Goal: Information Seeking & Learning: Learn about a topic

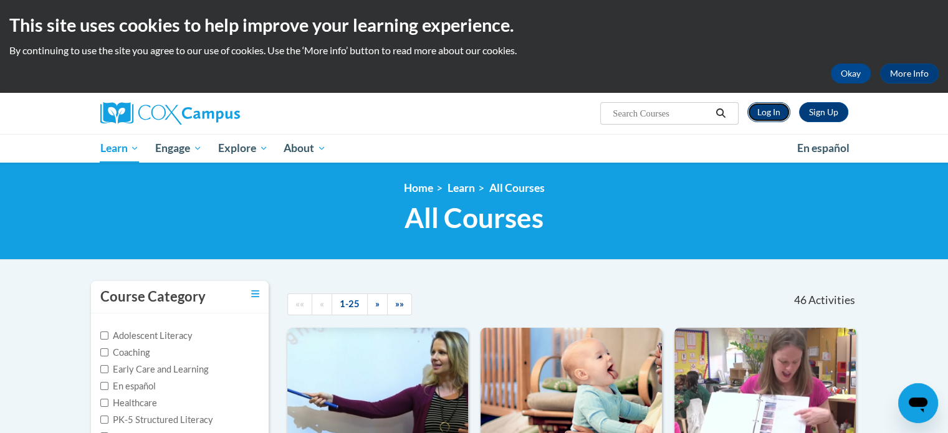
click at [766, 115] on link "Log In" at bounding box center [769, 112] width 43 height 20
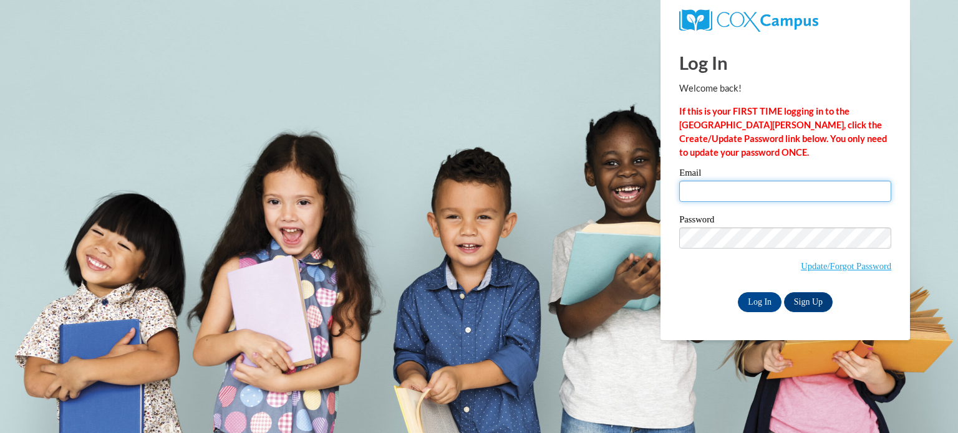
click at [738, 191] on input "Email" at bounding box center [785, 191] width 212 height 21
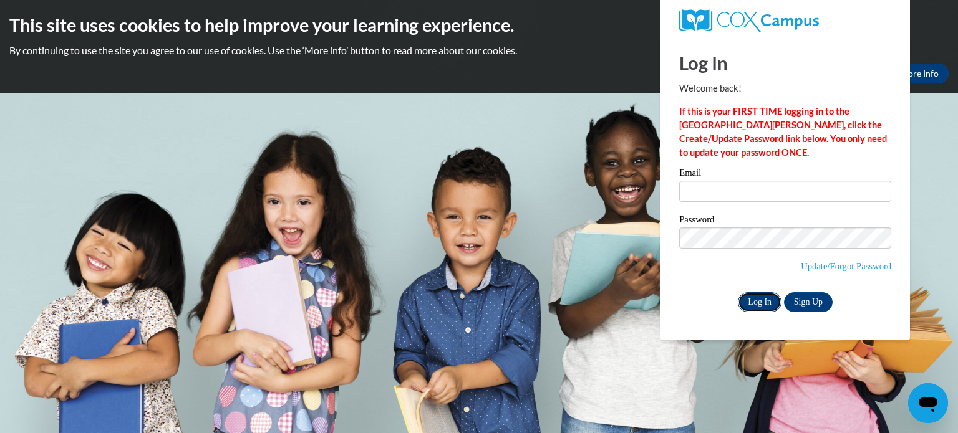
click at [754, 301] on input "Log In" at bounding box center [760, 302] width 44 height 20
click at [705, 191] on input "Email" at bounding box center [785, 191] width 212 height 21
click at [708, 190] on input "Email" at bounding box center [785, 191] width 212 height 21
click at [876, 314] on div "Log In Welcome back! If this is your FIRST TIME logging in to the NEW Cox Campu…" at bounding box center [785, 188] width 268 height 303
click at [778, 191] on input "Email" at bounding box center [785, 191] width 212 height 21
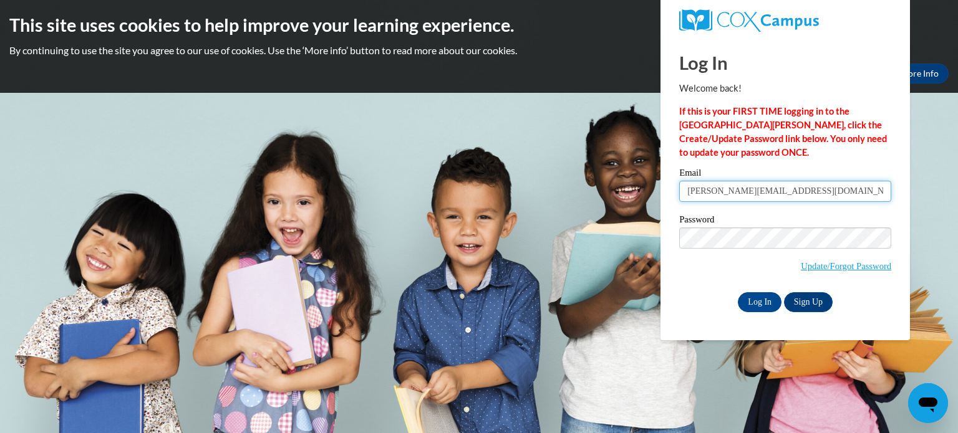
type input "boliver@tulsaschools.org"
click at [751, 299] on input "Log In" at bounding box center [760, 302] width 44 height 20
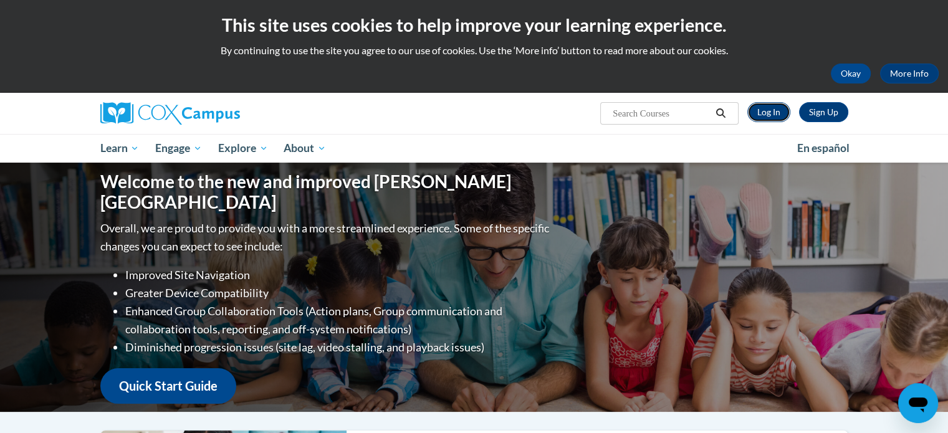
click at [758, 113] on link "Log In" at bounding box center [769, 112] width 43 height 20
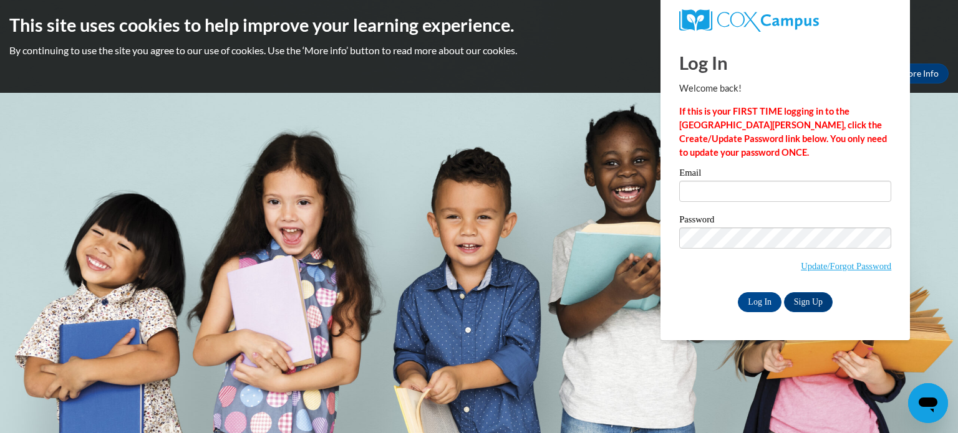
click at [606, 287] on body "This site uses cookies to help improve your learning experience. By continuing …" at bounding box center [479, 216] width 958 height 433
click at [745, 190] on input "Email" at bounding box center [785, 191] width 212 height 21
type input "boliver@tulsaschools.org"
click at [754, 304] on input "Log In" at bounding box center [760, 302] width 44 height 20
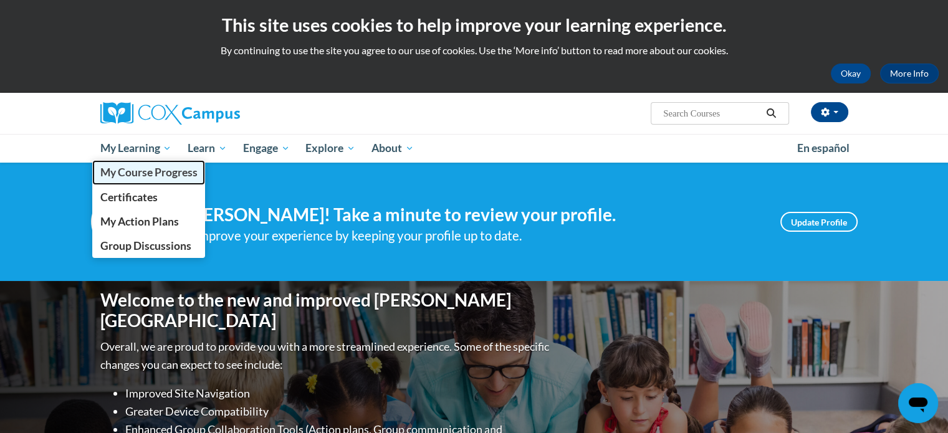
click at [149, 170] on span "My Course Progress" at bounding box center [148, 172] width 97 height 13
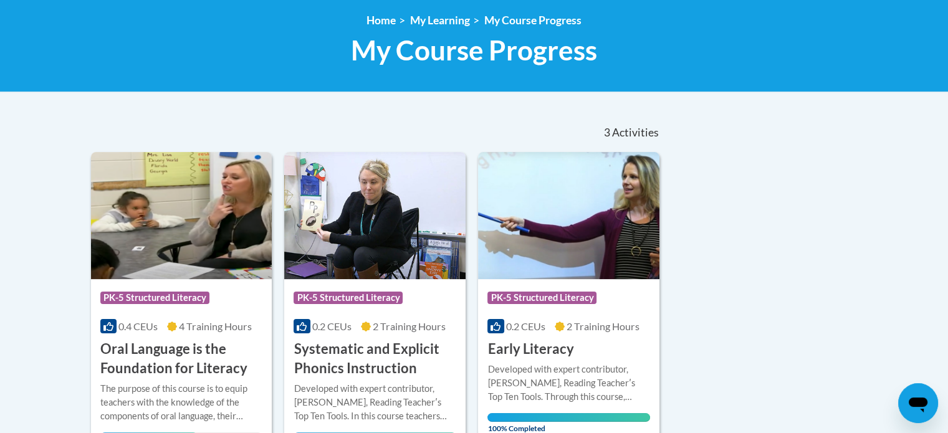
scroll to position [249, 0]
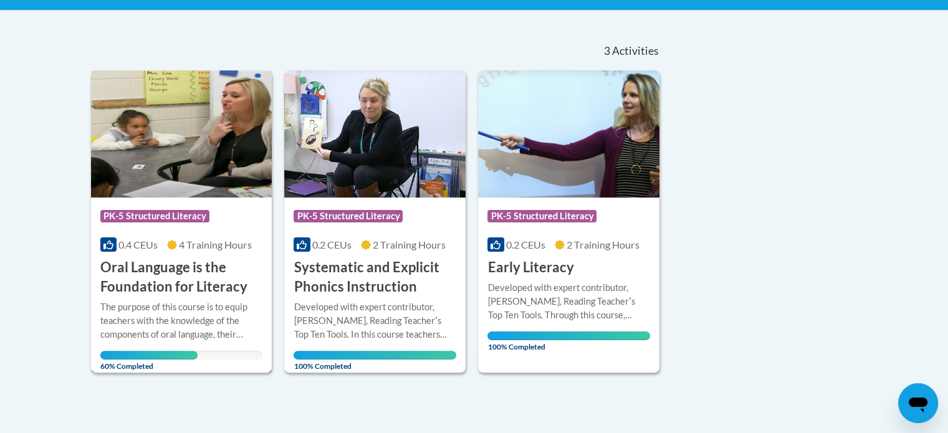
click at [178, 282] on h3 "Oral Language is the Foundation for Literacy" at bounding box center [181, 277] width 163 height 39
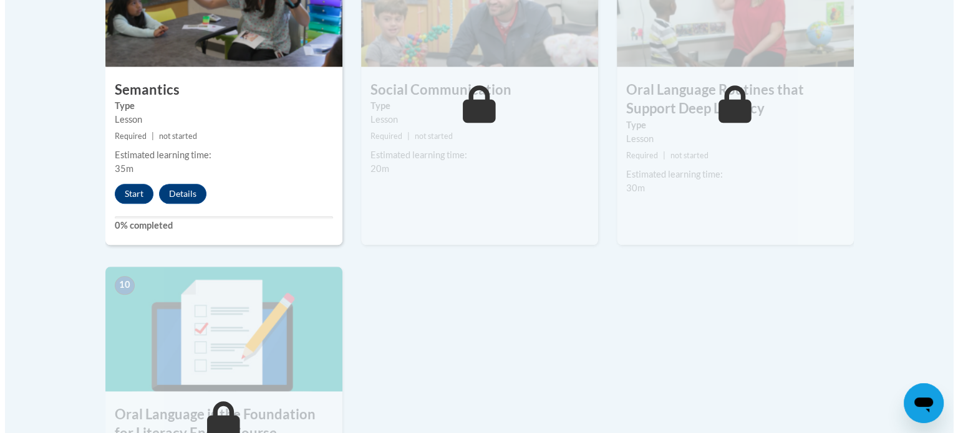
scroll to position [1060, 0]
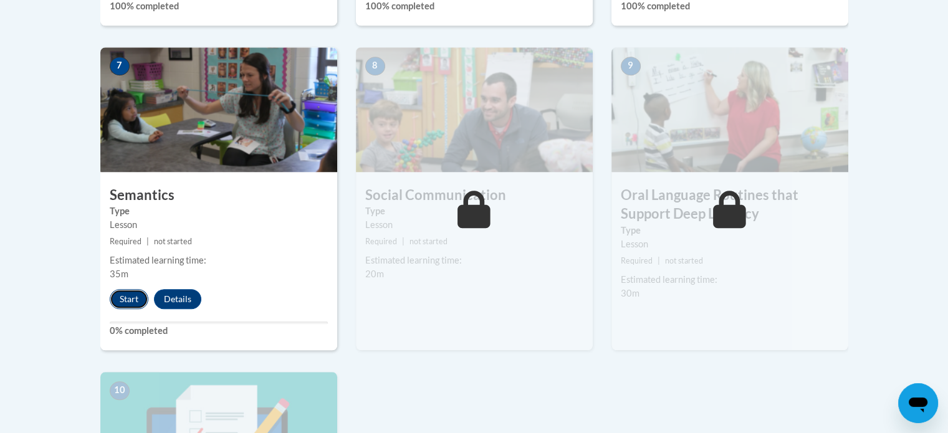
click at [129, 292] on button "Start" at bounding box center [129, 299] width 39 height 20
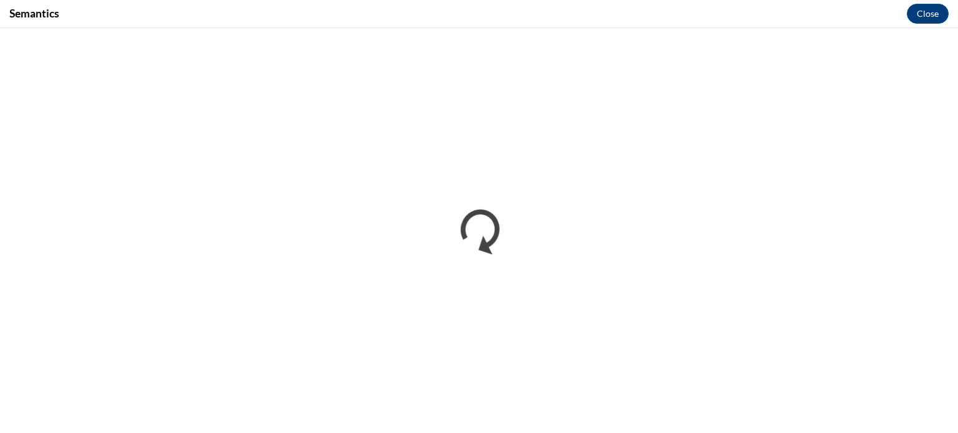
scroll to position [0, 0]
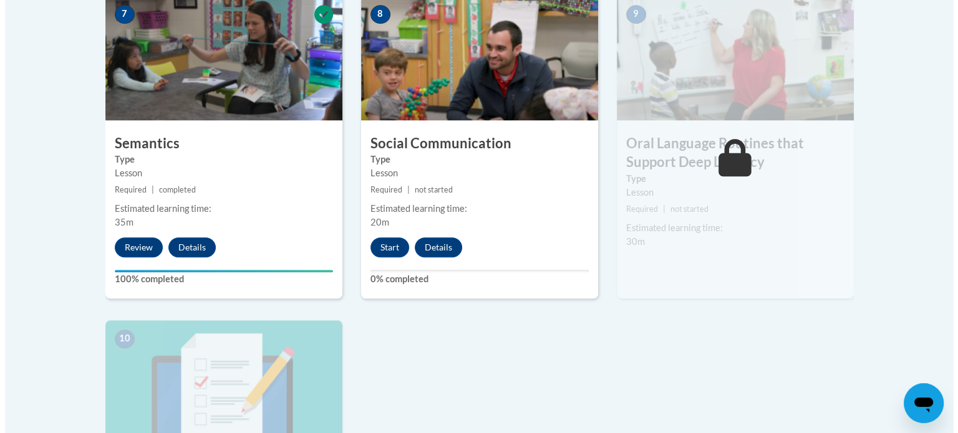
scroll to position [1185, 0]
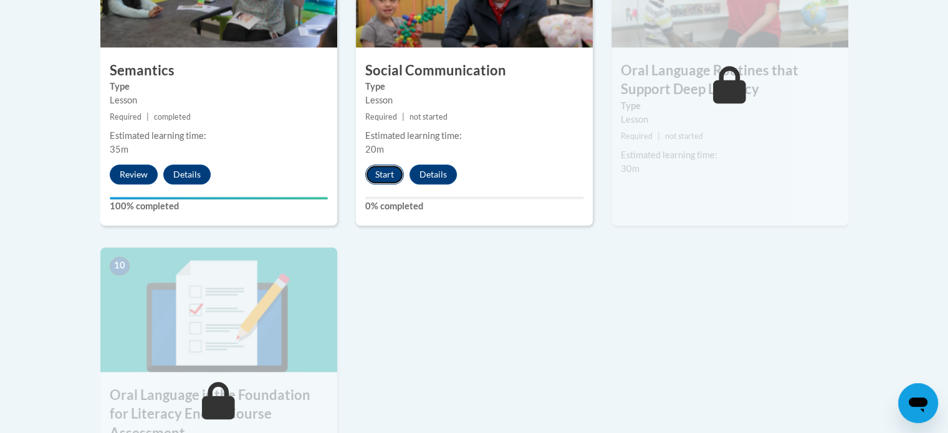
click at [383, 175] on button "Start" at bounding box center [384, 175] width 39 height 20
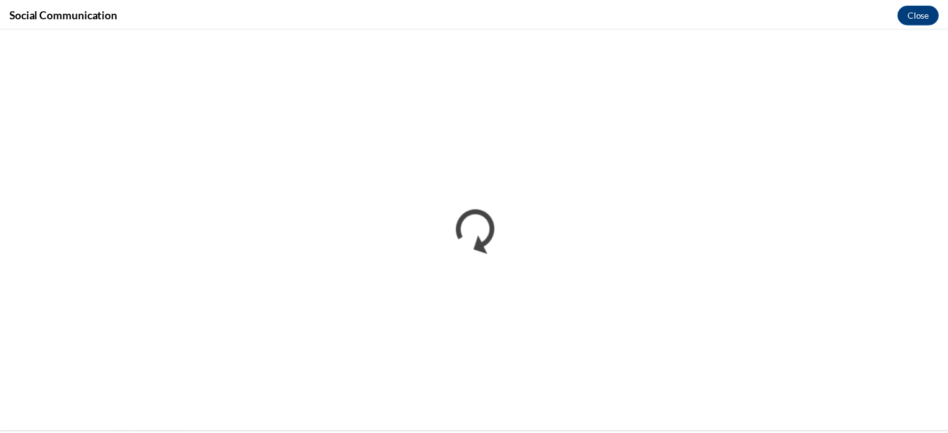
scroll to position [0, 0]
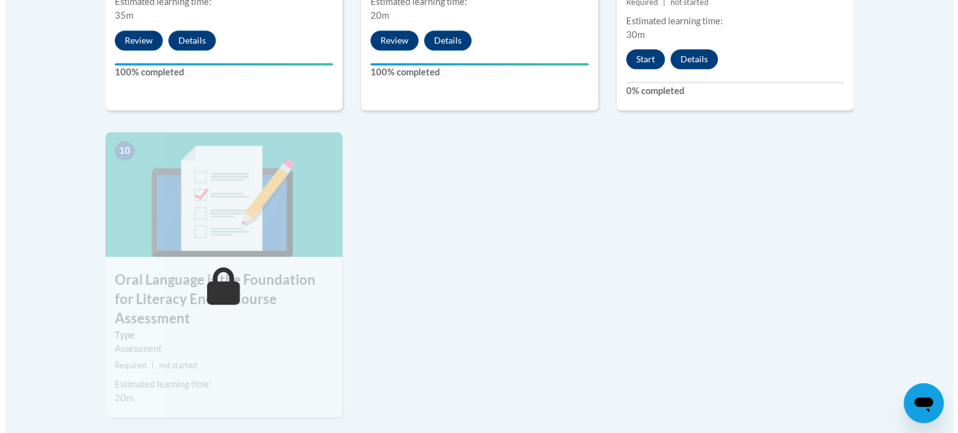
scroll to position [1247, 0]
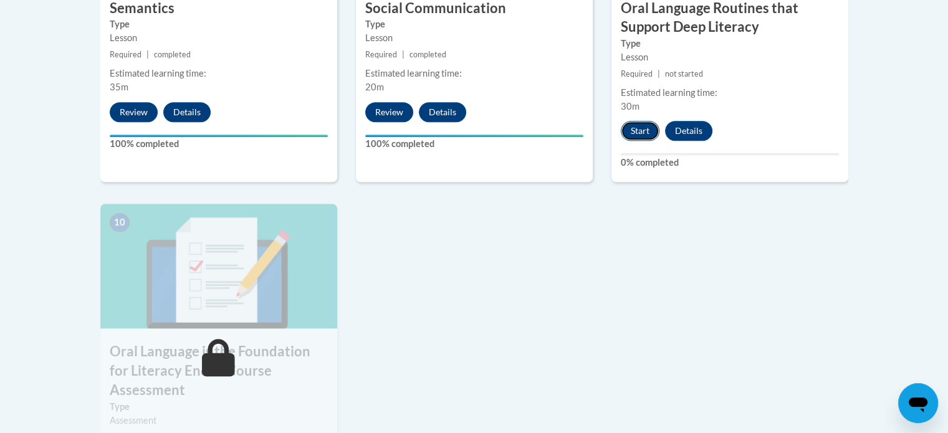
click at [638, 123] on button "Start" at bounding box center [640, 131] width 39 height 20
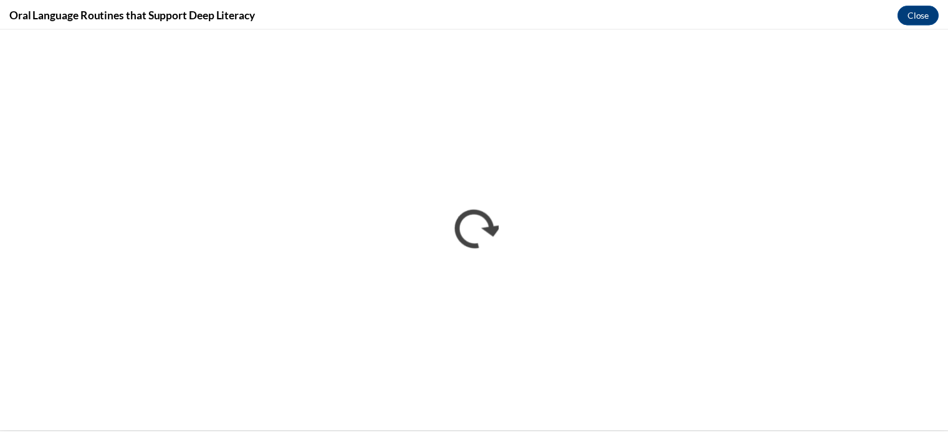
scroll to position [0, 0]
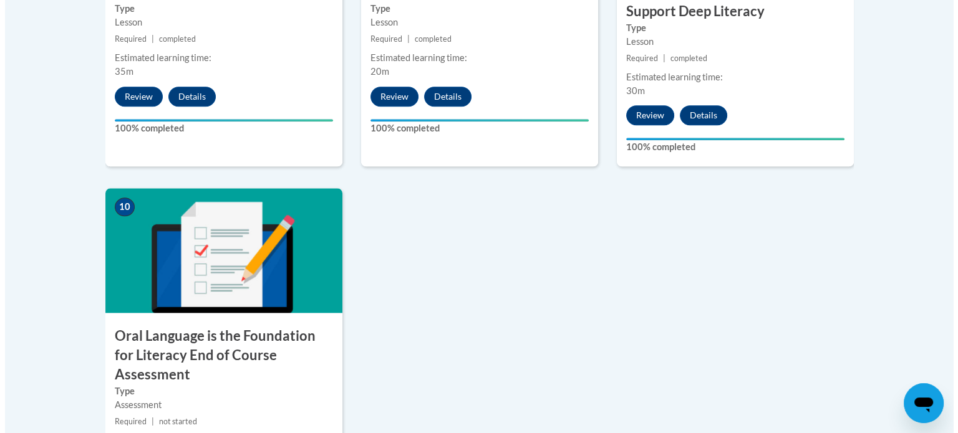
scroll to position [1434, 0]
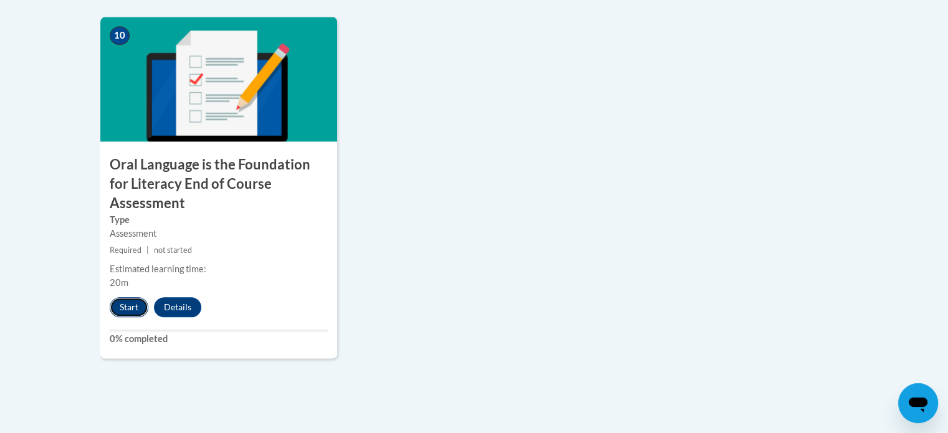
click at [129, 297] on button "Start" at bounding box center [129, 307] width 39 height 20
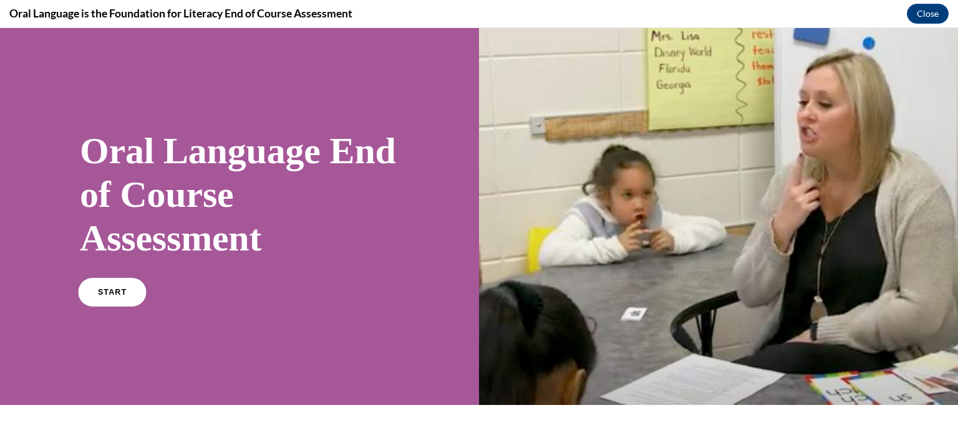
scroll to position [62, 0]
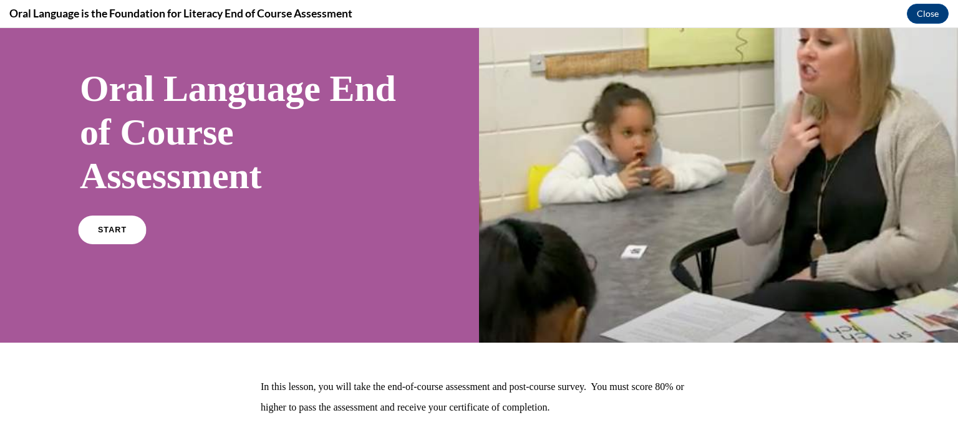
click at [103, 236] on link "START" at bounding box center [112, 230] width 68 height 29
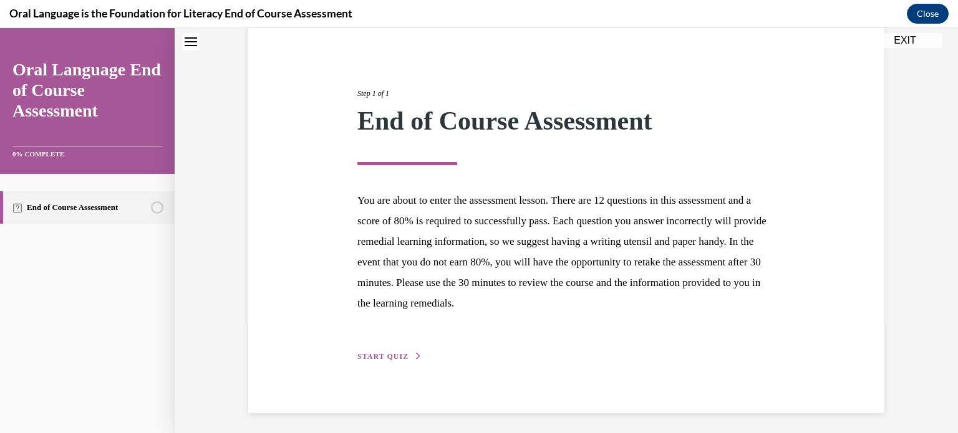
scroll to position [118, 0]
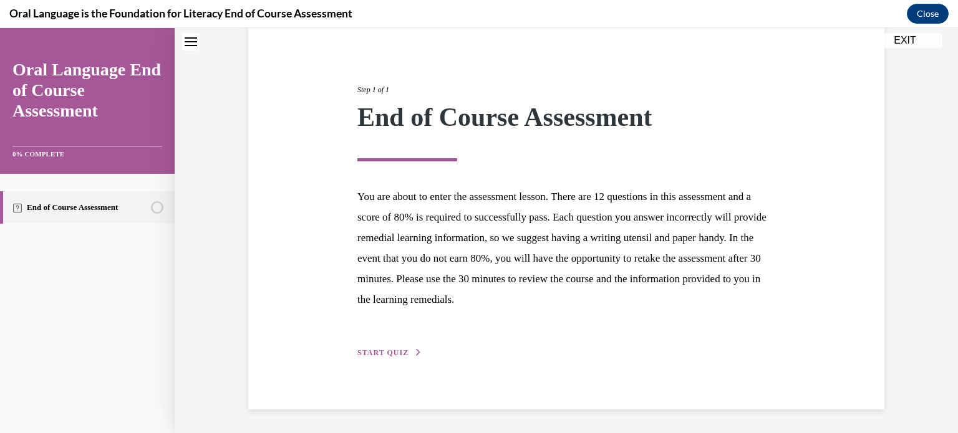
click at [378, 351] on span "START QUIZ" at bounding box center [382, 353] width 51 height 9
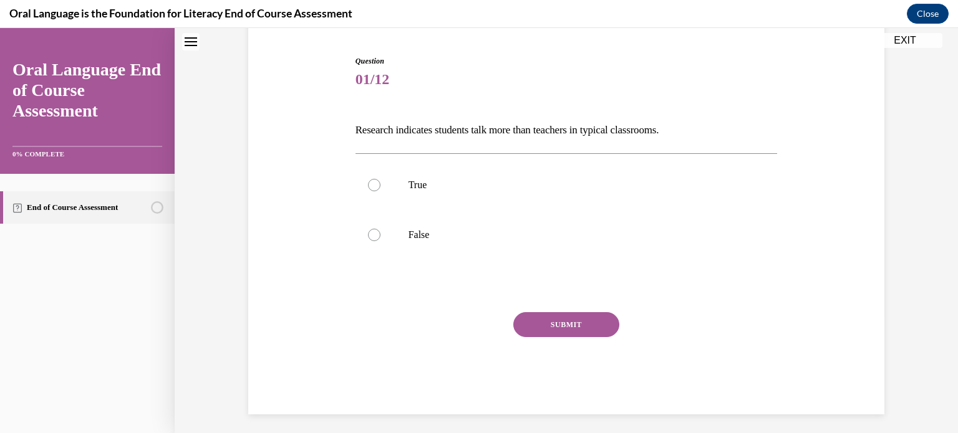
drag, startPoint x: 346, startPoint y: 127, endPoint x: 739, endPoint y: 137, distance: 393.5
click at [739, 137] on div "Question 01/12 Research indicates students talk more than teachers in typical c…" at bounding box center [566, 216] width 642 height 397
copy p "Research indicates students talk more than teachers in typical classrooms."
click at [634, 86] on span "01/12" at bounding box center [566, 79] width 422 height 25
click at [372, 236] on div at bounding box center [374, 235] width 12 height 12
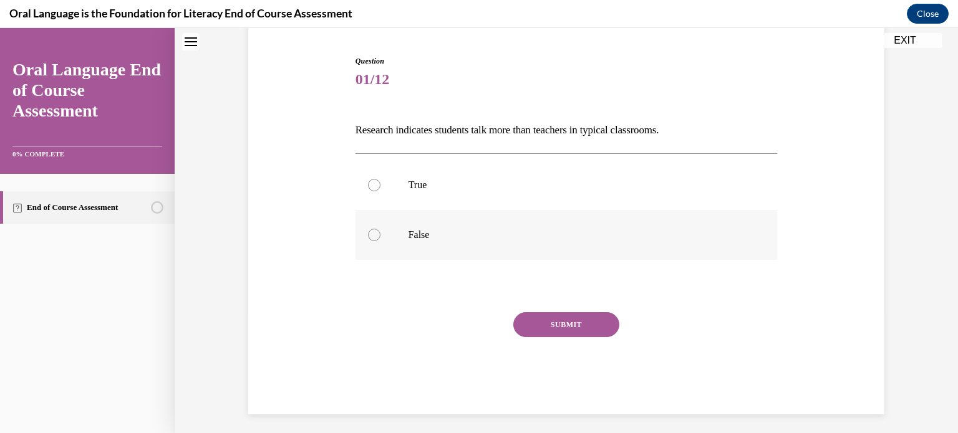
click at [372, 236] on input "False" at bounding box center [374, 235] width 12 height 12
radio input "true"
click at [549, 324] on button "SUBMIT" at bounding box center [566, 324] width 106 height 25
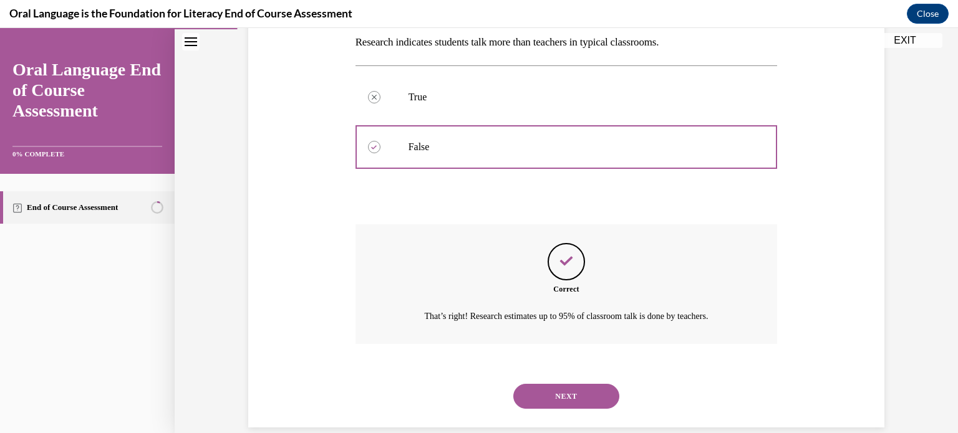
scroll to position [224, 0]
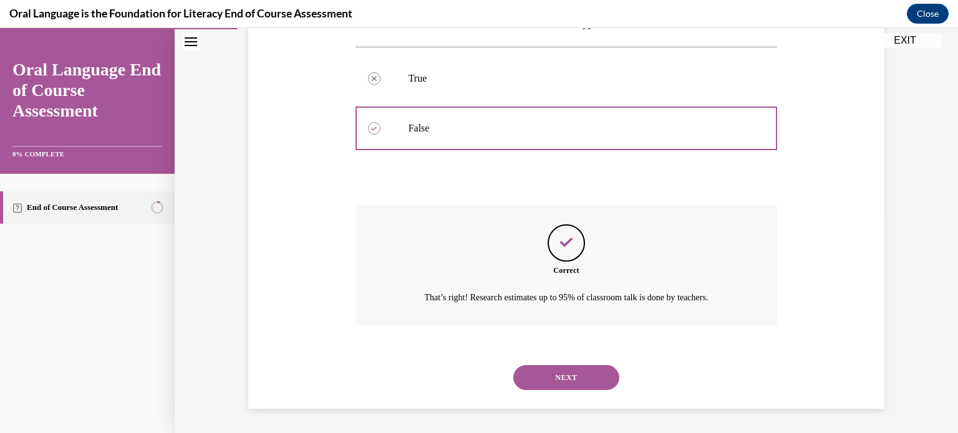
click at [567, 373] on button "NEXT" at bounding box center [566, 377] width 106 height 25
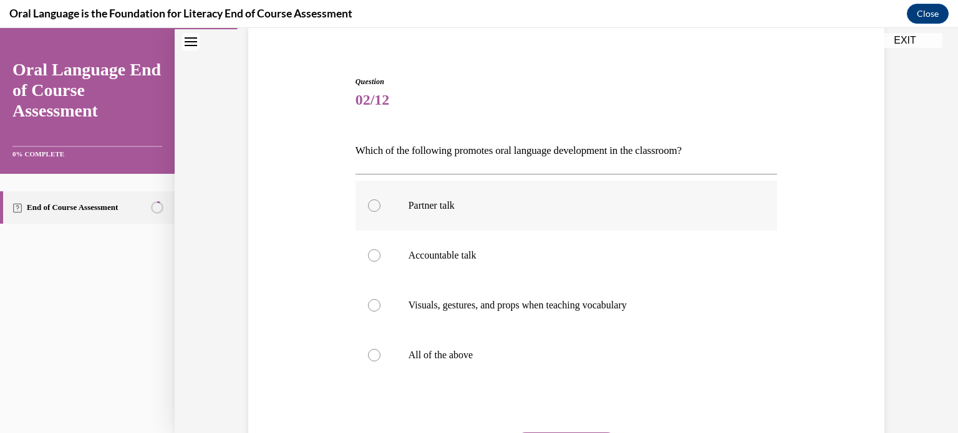
scroll to position [125, 0]
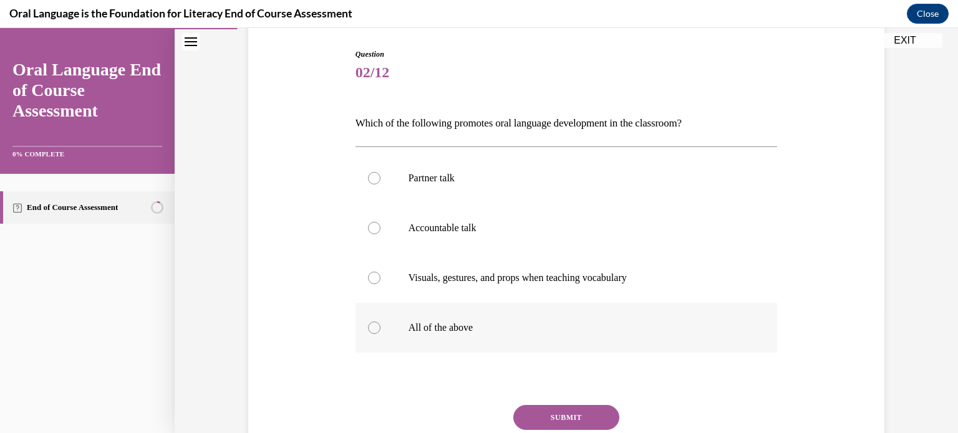
click at [373, 326] on div at bounding box center [374, 328] width 12 height 12
click at [373, 326] on input "All of the above" at bounding box center [374, 328] width 12 height 12
radio input "true"
click at [544, 420] on button "SUBMIT" at bounding box center [566, 417] width 106 height 25
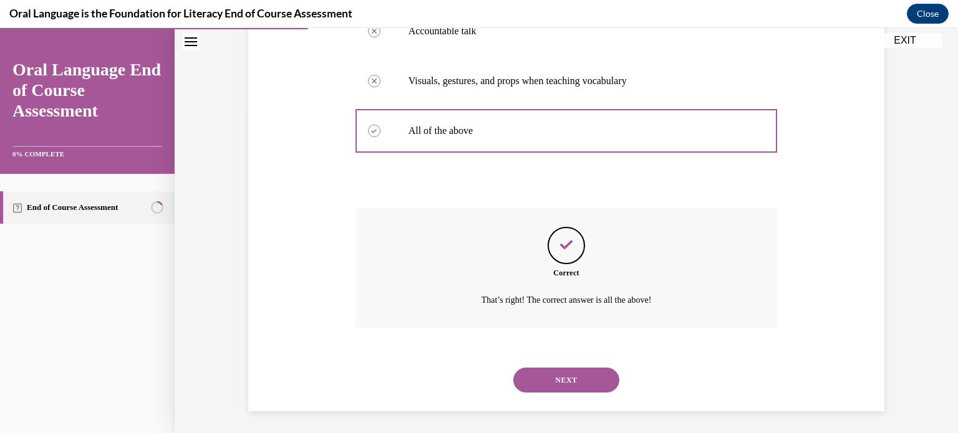
scroll to position [324, 0]
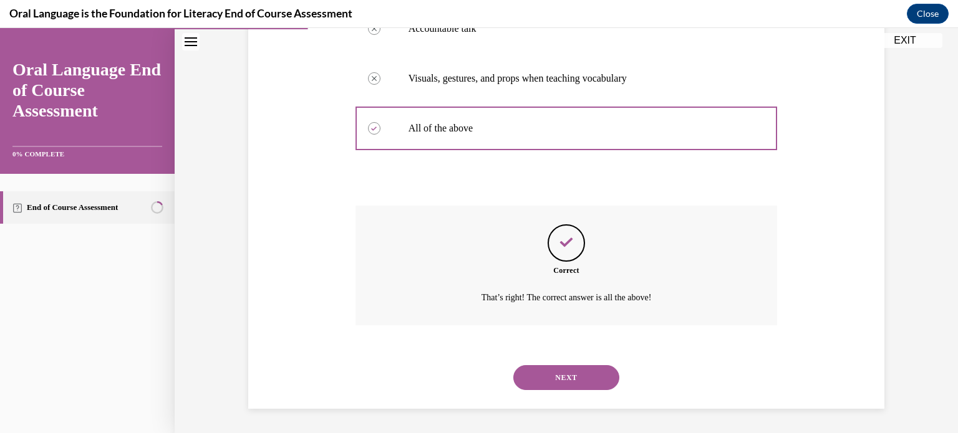
click at [556, 377] on button "NEXT" at bounding box center [566, 377] width 106 height 25
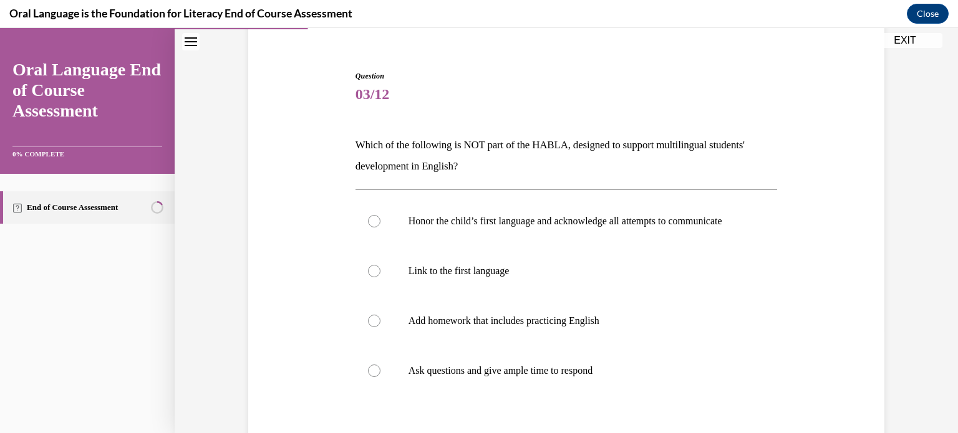
scroll to position [125, 0]
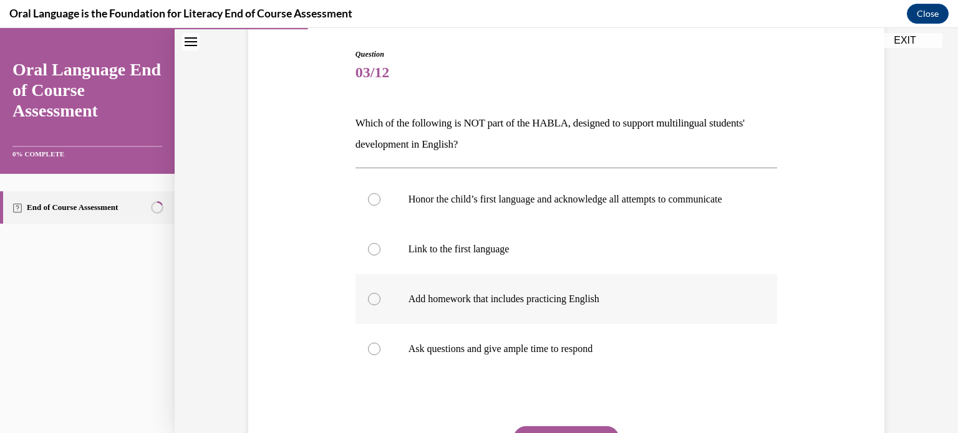
click at [359, 309] on label "Add homework that includes practicing English" at bounding box center [566, 299] width 422 height 50
click at [368, 306] on input "Add homework that includes practicing English" at bounding box center [374, 299] width 12 height 12
radio input "true"
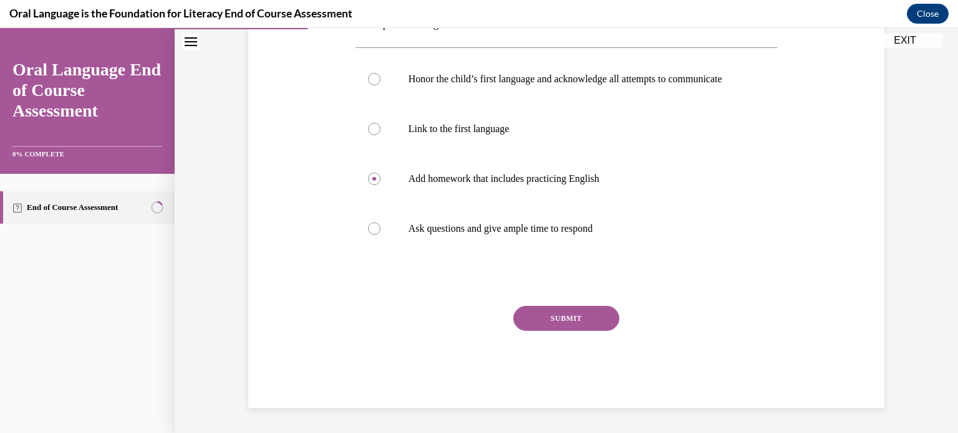
click at [557, 312] on button "SUBMIT" at bounding box center [566, 318] width 106 height 25
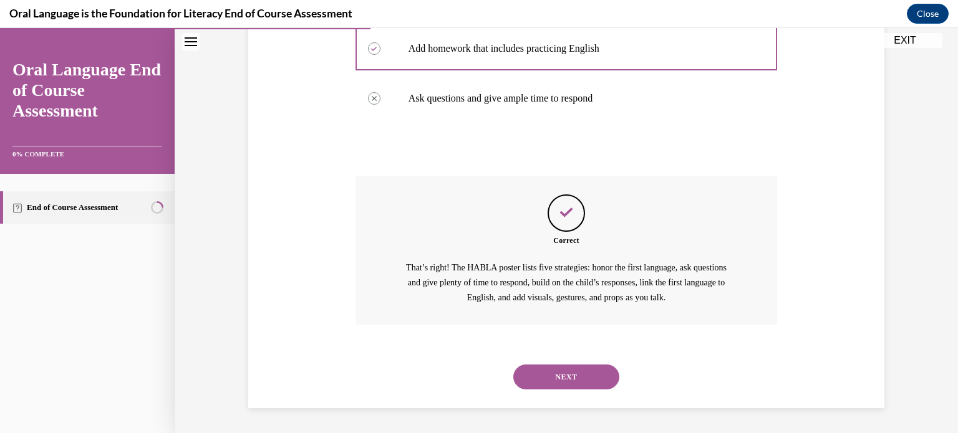
scroll to position [387, 0]
click at [570, 373] on button "NEXT" at bounding box center [566, 377] width 106 height 25
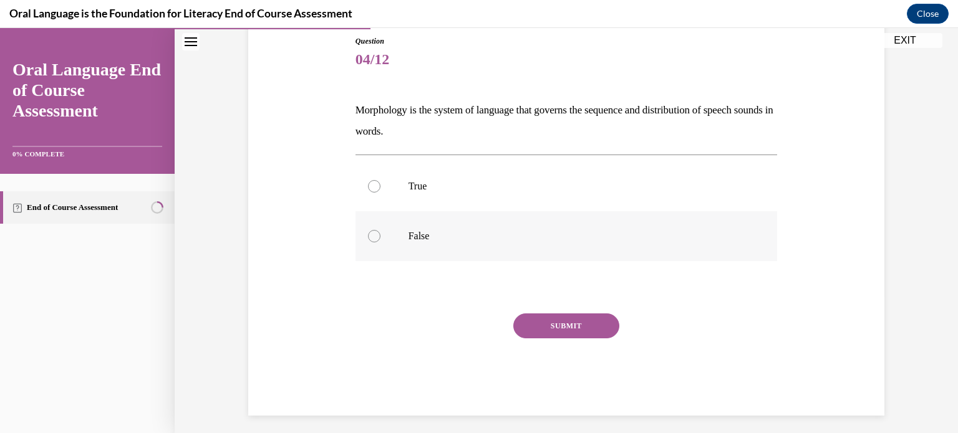
click at [375, 238] on label "False" at bounding box center [566, 236] width 422 height 50
click at [375, 238] on input "False" at bounding box center [374, 236] width 12 height 12
radio input "true"
click at [560, 330] on button "SUBMIT" at bounding box center [566, 326] width 106 height 25
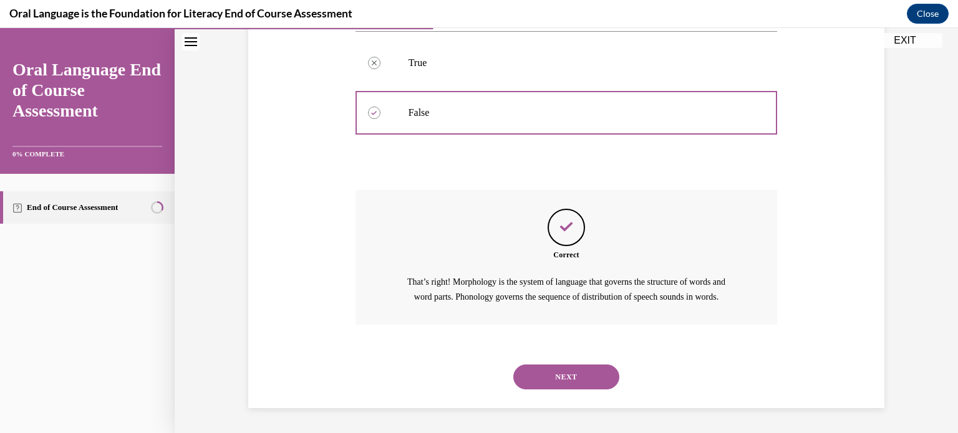
scroll to position [275, 0]
click at [562, 369] on button "NEXT" at bounding box center [566, 377] width 106 height 25
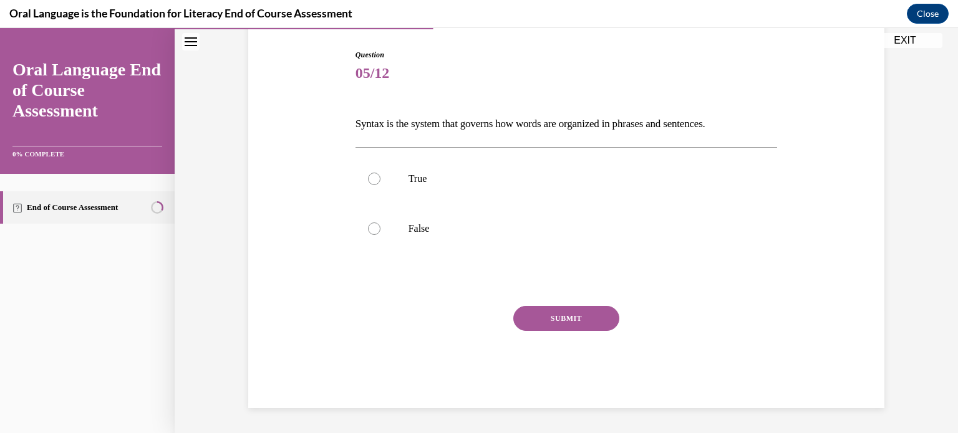
scroll to position [123, 0]
click at [370, 176] on div at bounding box center [374, 179] width 12 height 12
click at [370, 176] on input "True" at bounding box center [374, 179] width 12 height 12
radio input "true"
click at [547, 319] on button "SUBMIT" at bounding box center [566, 319] width 106 height 25
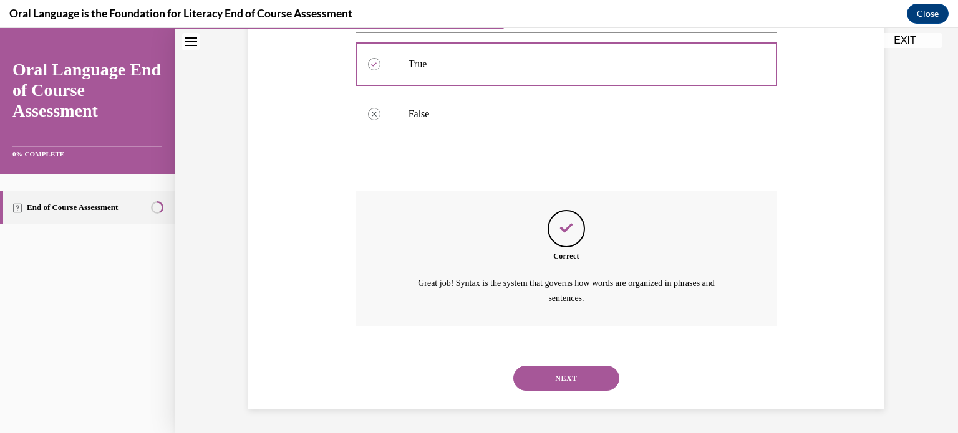
scroll to position [239, 0]
click at [564, 384] on button "NEXT" at bounding box center [566, 377] width 106 height 25
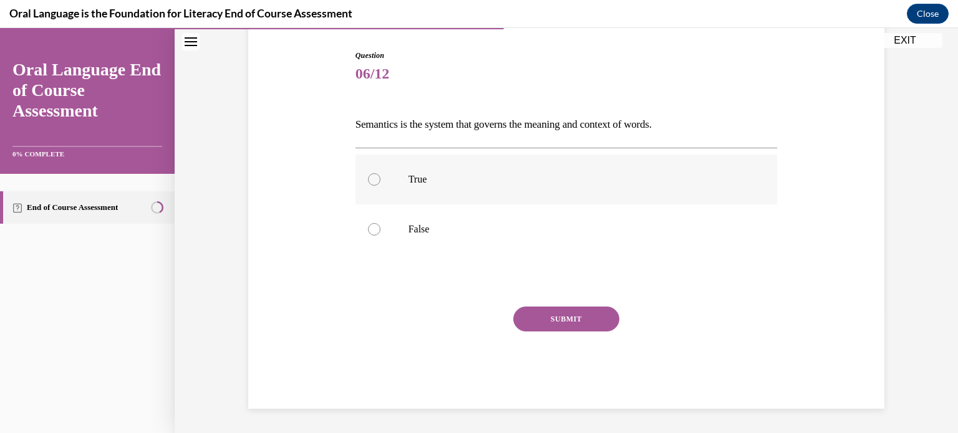
click at [368, 176] on div at bounding box center [374, 179] width 12 height 12
click at [368, 176] on input "True" at bounding box center [374, 179] width 12 height 12
radio input "true"
click at [532, 314] on button "SUBMIT" at bounding box center [566, 319] width 106 height 25
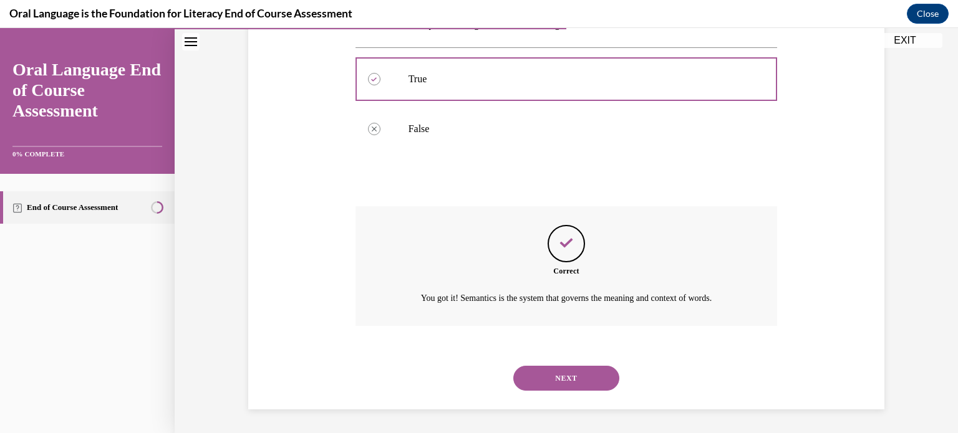
scroll to position [224, 0]
click at [557, 375] on button "NEXT" at bounding box center [566, 377] width 106 height 25
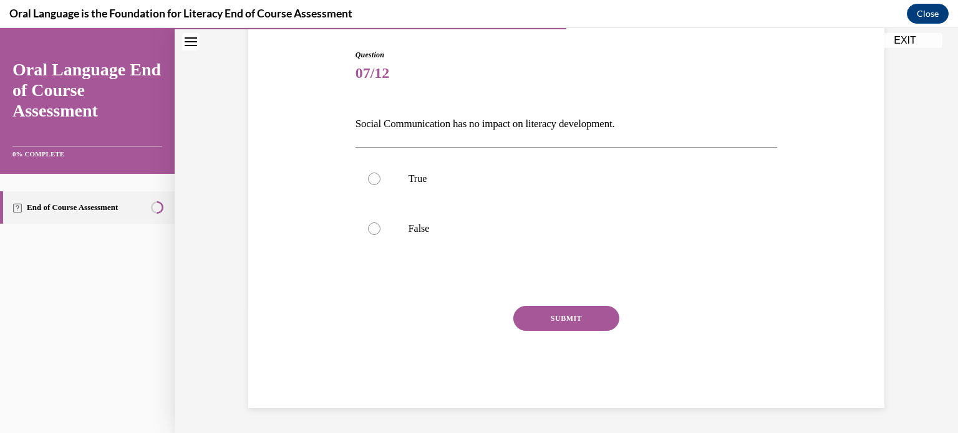
scroll to position [123, 0]
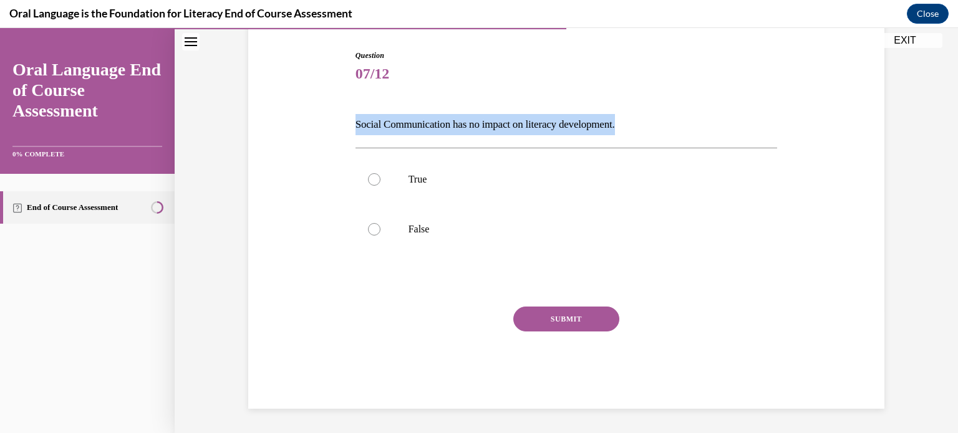
drag, startPoint x: 352, startPoint y: 122, endPoint x: 641, endPoint y: 123, distance: 288.7
click at [641, 123] on p "Social Communication has no impact on literacy development." at bounding box center [566, 124] width 422 height 21
copy p "Social Communication has no impact on literacy development."
click at [663, 129] on p "Social Communication has no impact on literacy development." at bounding box center [566, 124] width 422 height 21
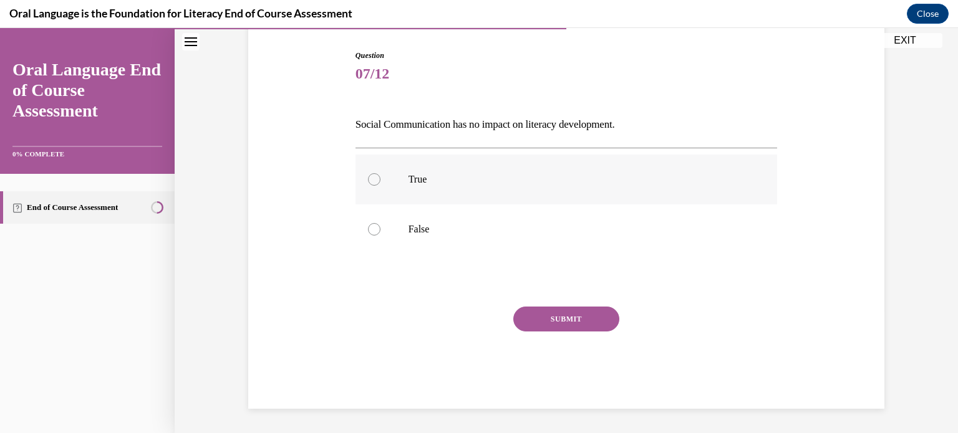
click at [365, 172] on label "True" at bounding box center [566, 180] width 422 height 50
click at [368, 173] on input "True" at bounding box center [374, 179] width 12 height 12
radio input "true"
click at [567, 318] on button "SUBMIT" at bounding box center [566, 319] width 106 height 25
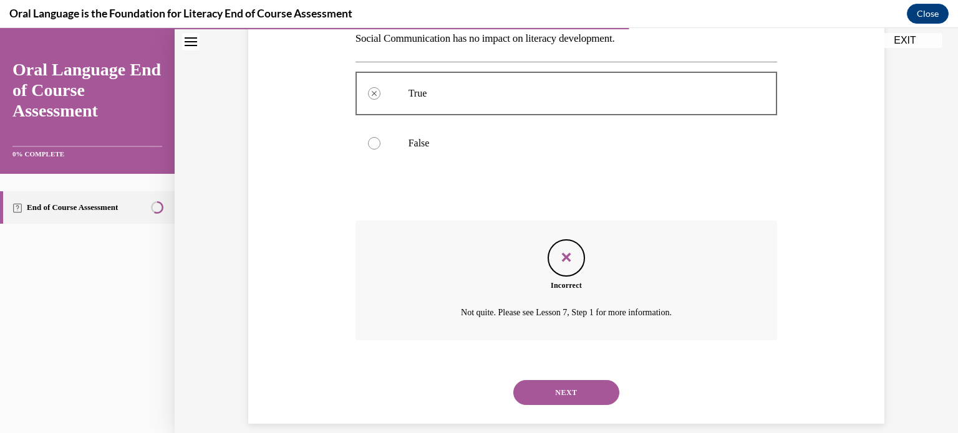
scroll to position [224, 0]
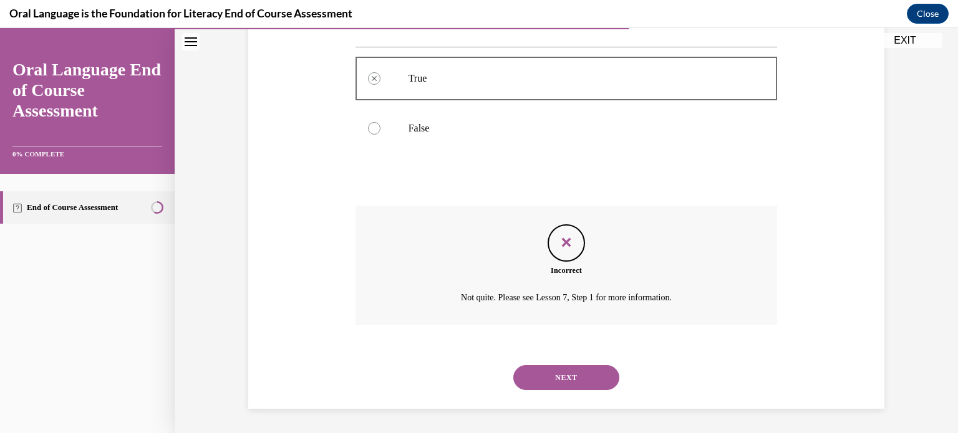
click at [557, 373] on button "NEXT" at bounding box center [566, 377] width 106 height 25
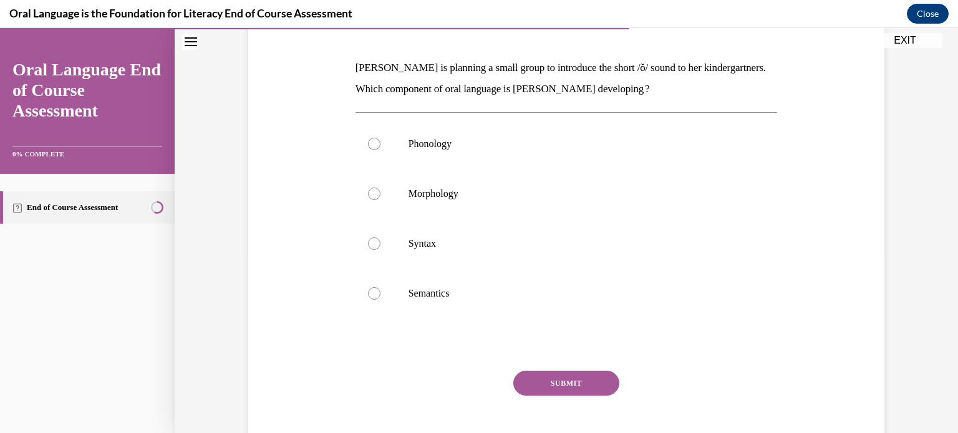
scroll to position [187, 0]
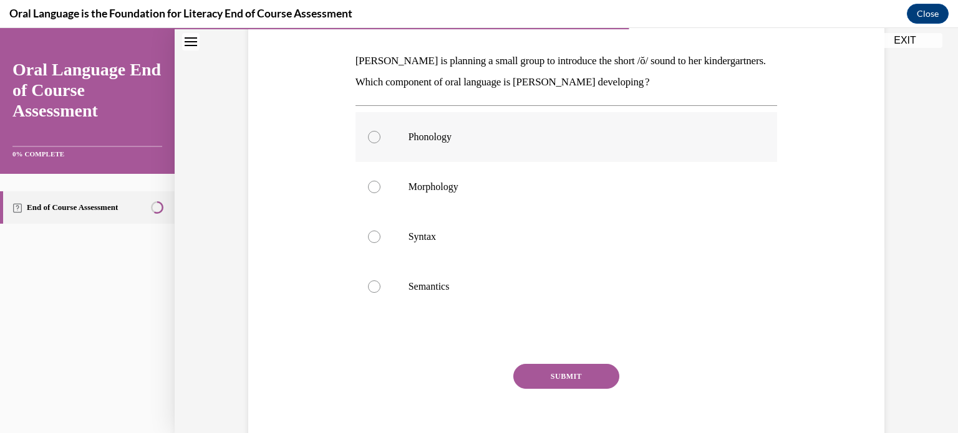
click at [372, 139] on div at bounding box center [374, 137] width 12 height 12
click at [372, 139] on input "Phonology" at bounding box center [374, 137] width 12 height 12
radio input "true"
click at [561, 378] on button "SUBMIT" at bounding box center [566, 376] width 106 height 25
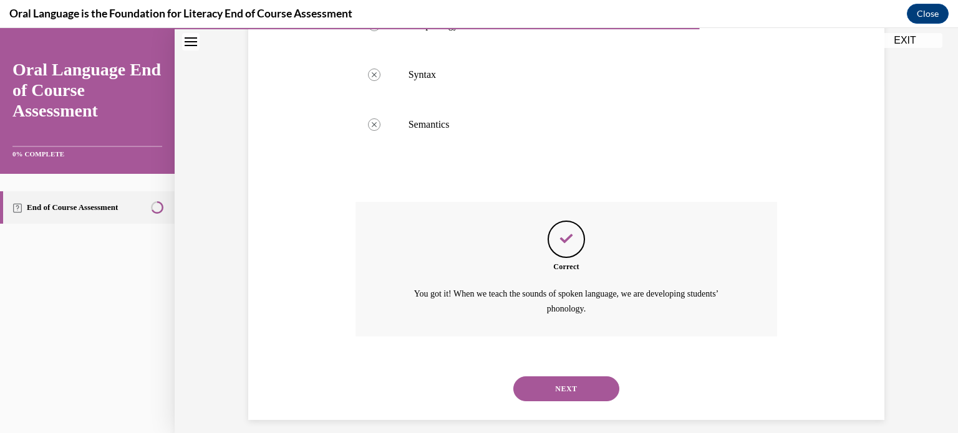
scroll to position [360, 0]
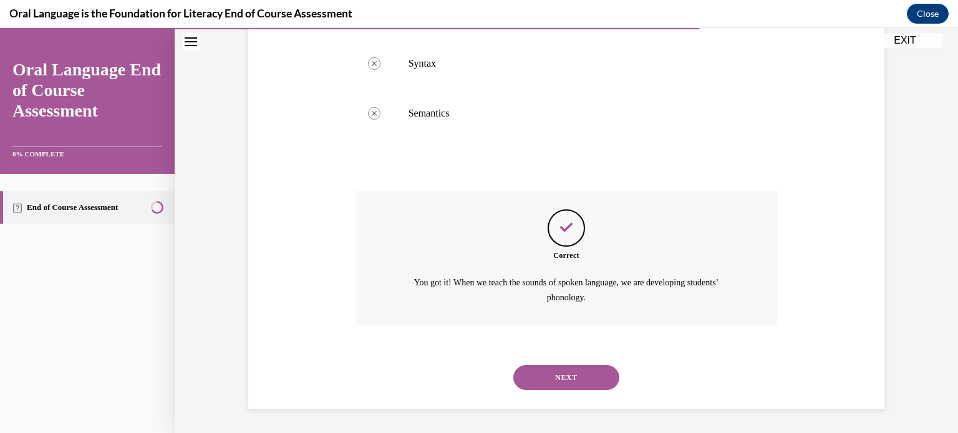
click at [558, 375] on button "NEXT" at bounding box center [566, 377] width 106 height 25
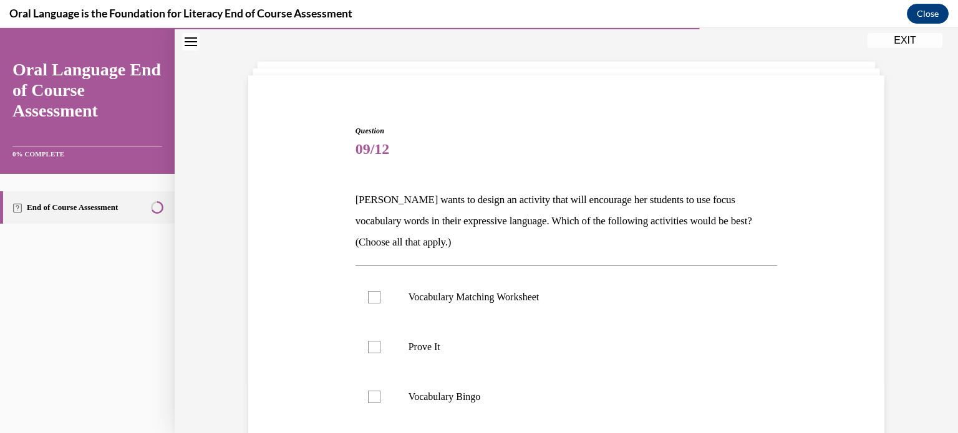
scroll to position [125, 0]
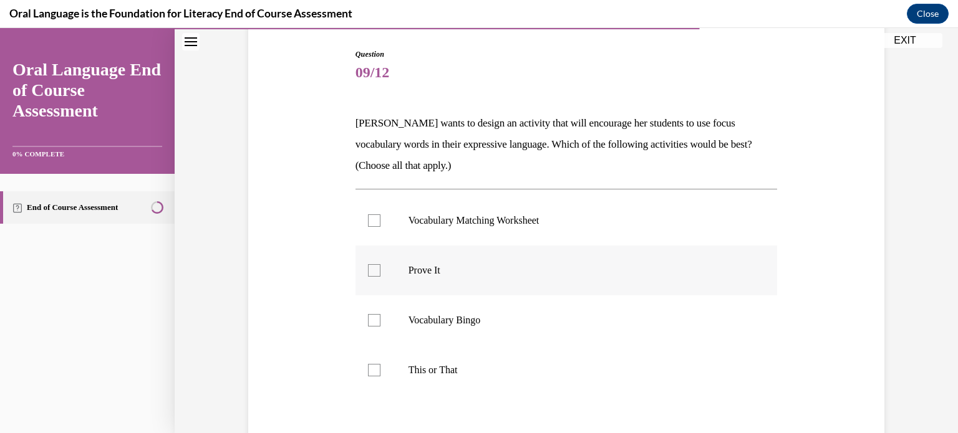
click at [374, 277] on label "Prove It" at bounding box center [566, 271] width 422 height 50
click at [374, 277] on input "Prove It" at bounding box center [374, 270] width 12 height 12
checkbox input "true"
click at [373, 320] on div at bounding box center [374, 320] width 12 height 12
click at [373, 320] on input "Vocabulary Bingo" at bounding box center [374, 320] width 12 height 12
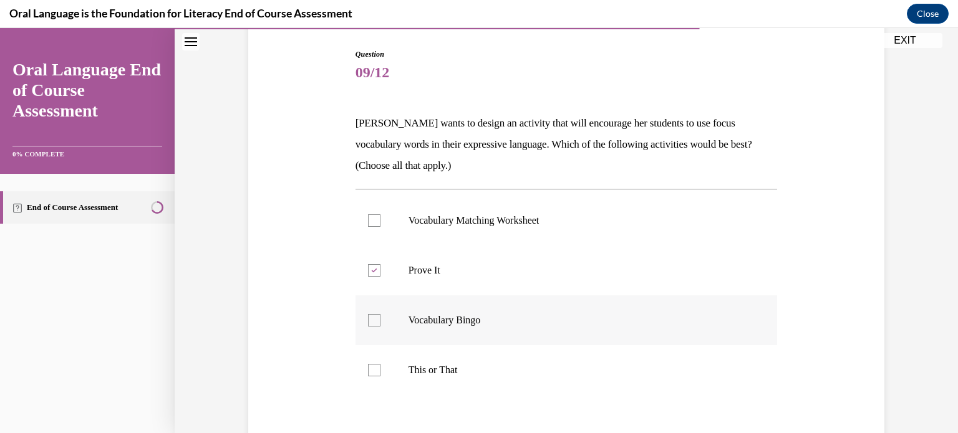
checkbox input "true"
click at [368, 367] on div at bounding box center [374, 370] width 12 height 12
click at [368, 367] on input "This or That" at bounding box center [374, 370] width 12 height 12
checkbox input "true"
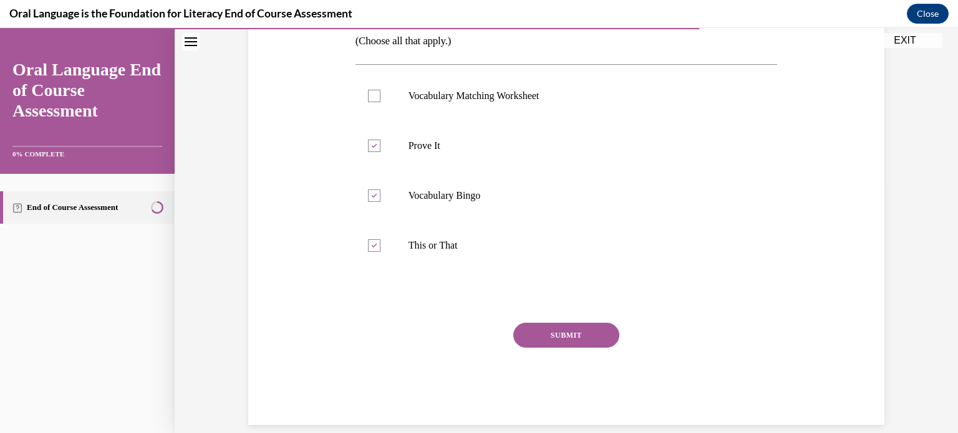
click at [554, 337] on button "SUBMIT" at bounding box center [566, 335] width 106 height 25
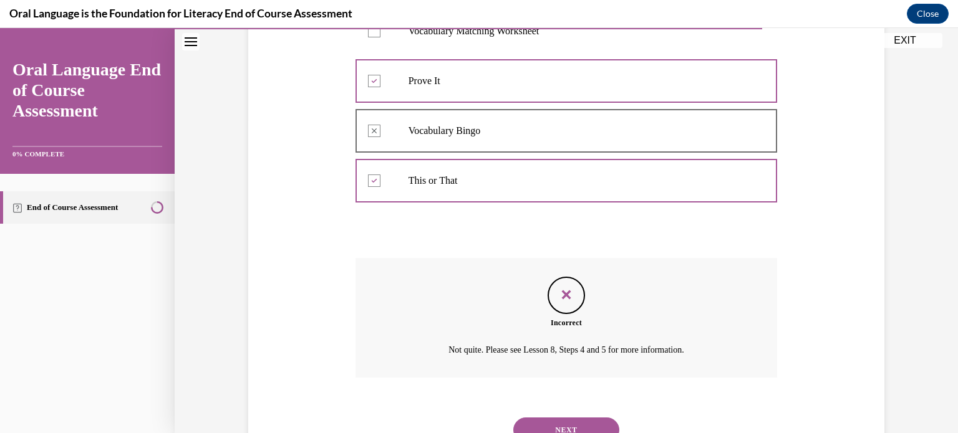
scroll to position [367, 0]
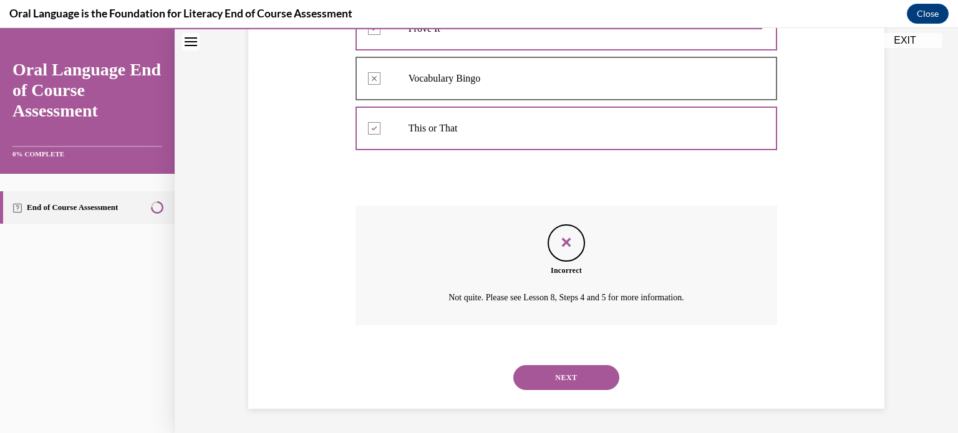
click at [572, 381] on button "NEXT" at bounding box center [566, 377] width 106 height 25
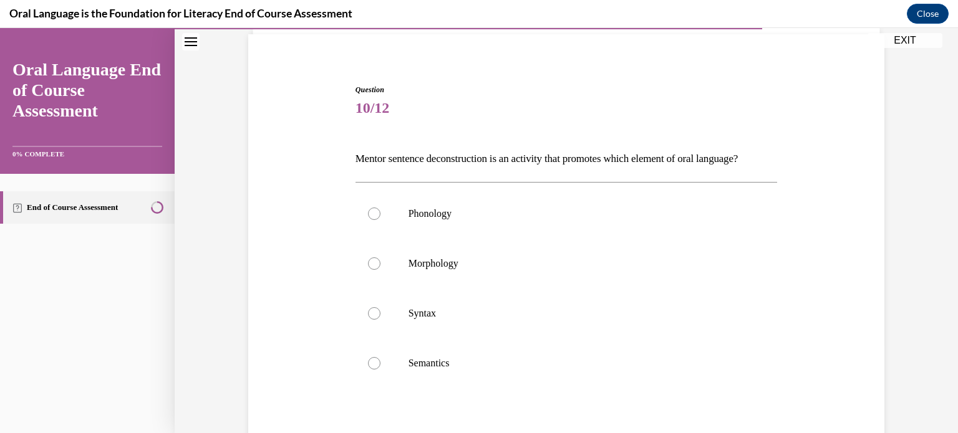
scroll to position [125, 0]
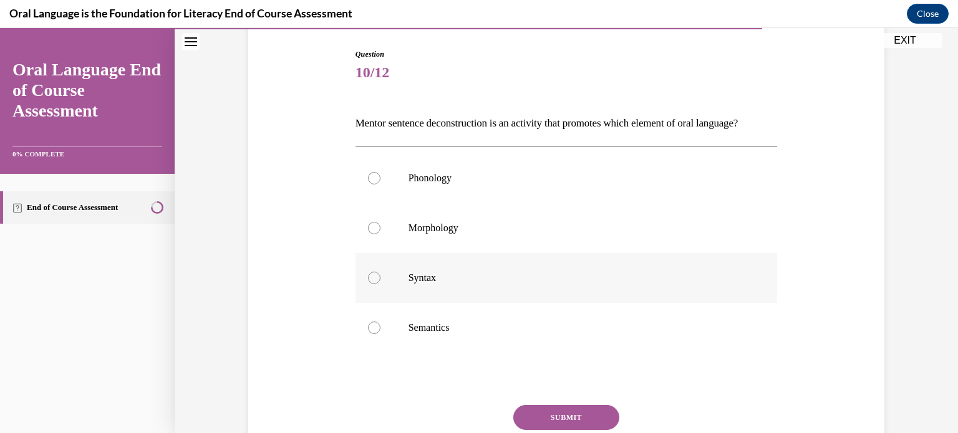
click at [372, 291] on label "Syntax" at bounding box center [566, 278] width 422 height 50
click at [372, 284] on input "Syntax" at bounding box center [374, 278] width 12 height 12
radio input "true"
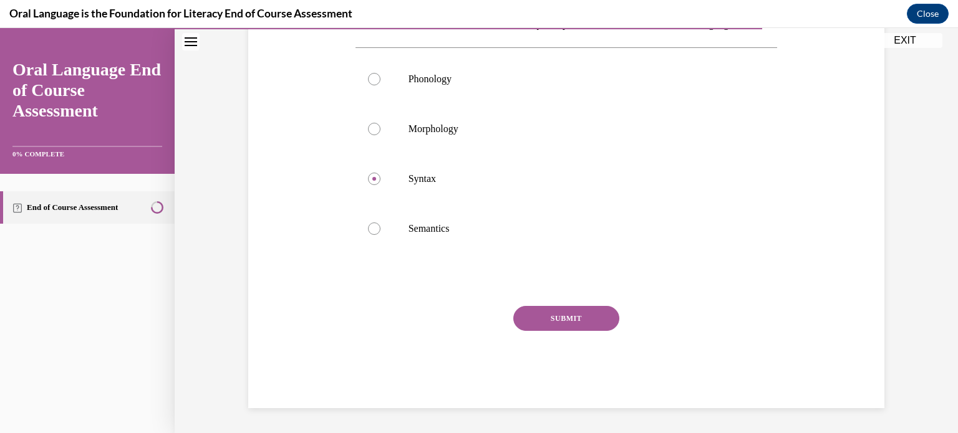
click at [574, 309] on button "SUBMIT" at bounding box center [566, 318] width 106 height 25
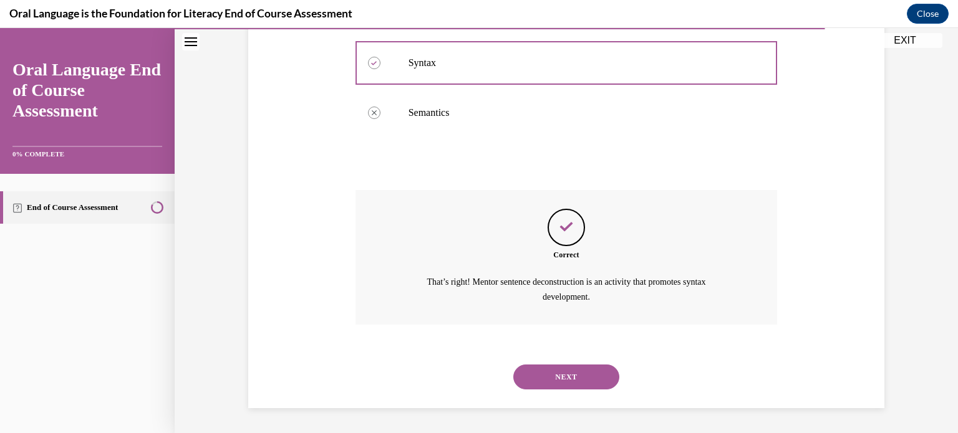
scroll to position [360, 0]
click at [580, 380] on button "NEXT" at bounding box center [566, 377] width 106 height 25
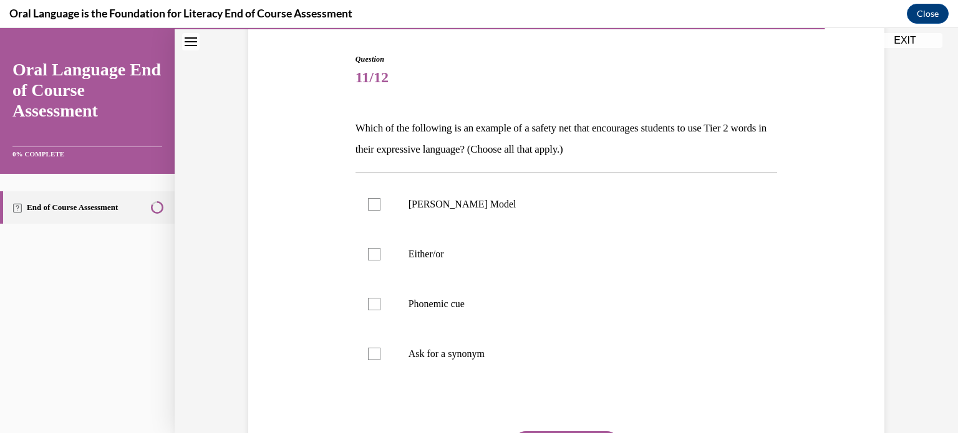
scroll to position [125, 0]
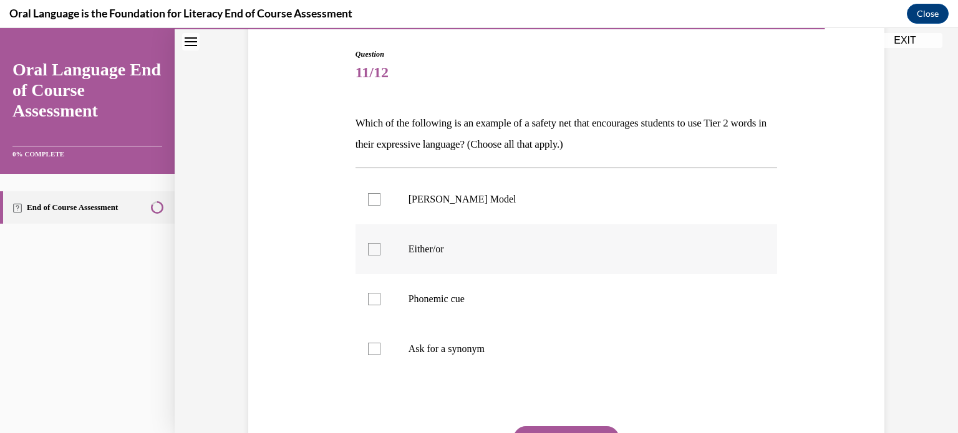
click at [375, 253] on label "Either/or" at bounding box center [566, 249] width 422 height 50
click at [375, 253] on input "Either/or" at bounding box center [374, 249] width 12 height 12
checkbox input "true"
click at [372, 304] on div at bounding box center [374, 299] width 12 height 12
click at [372, 304] on input "Phonemic cue" at bounding box center [374, 299] width 12 height 12
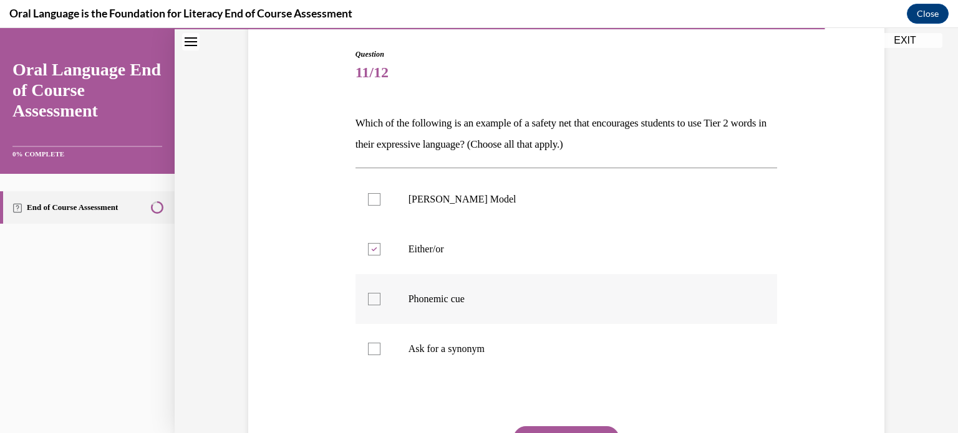
checkbox input "true"
click at [370, 349] on div at bounding box center [374, 349] width 12 height 12
click at [370, 349] on input "Ask for a synonym" at bounding box center [374, 349] width 12 height 12
checkbox input "true"
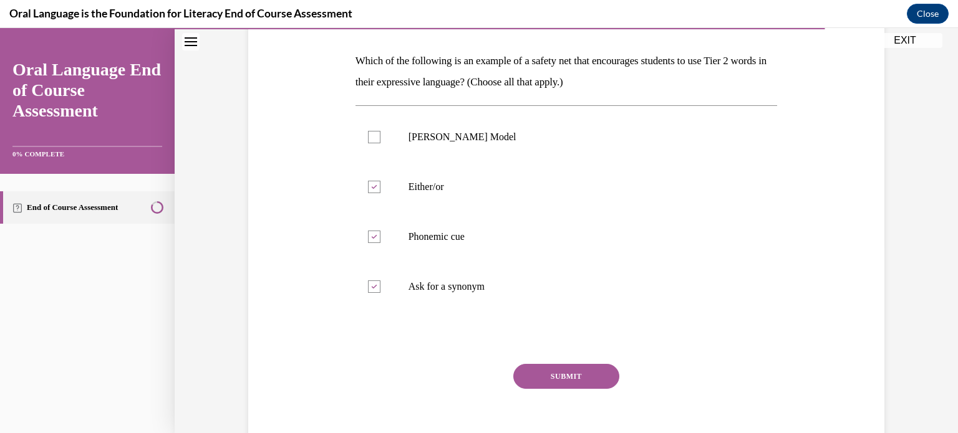
click at [534, 368] on button "SUBMIT" at bounding box center [566, 376] width 106 height 25
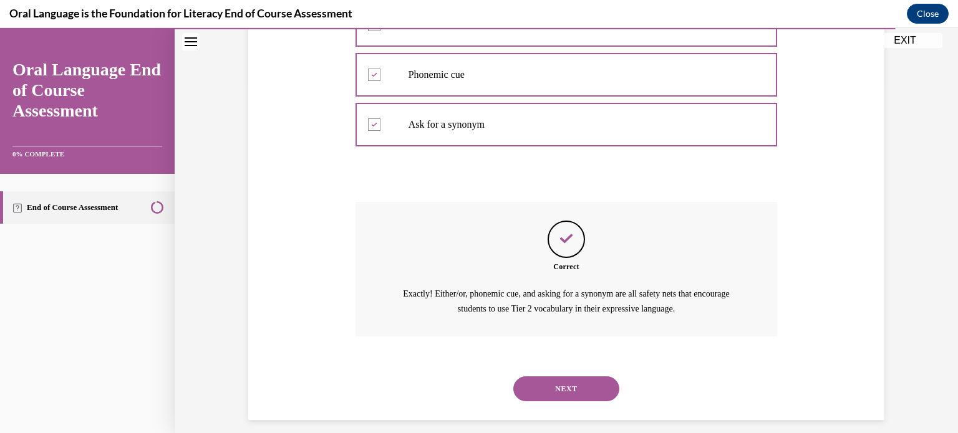
scroll to position [360, 0]
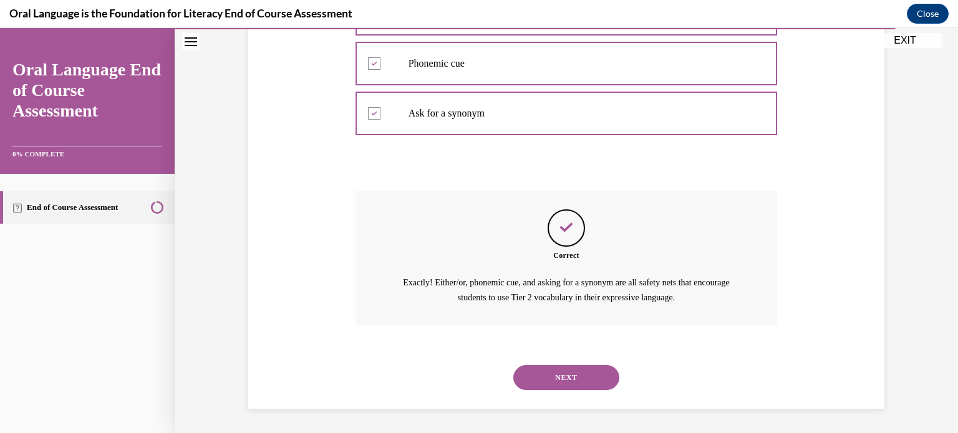
click at [581, 376] on button "NEXT" at bounding box center [566, 377] width 106 height 25
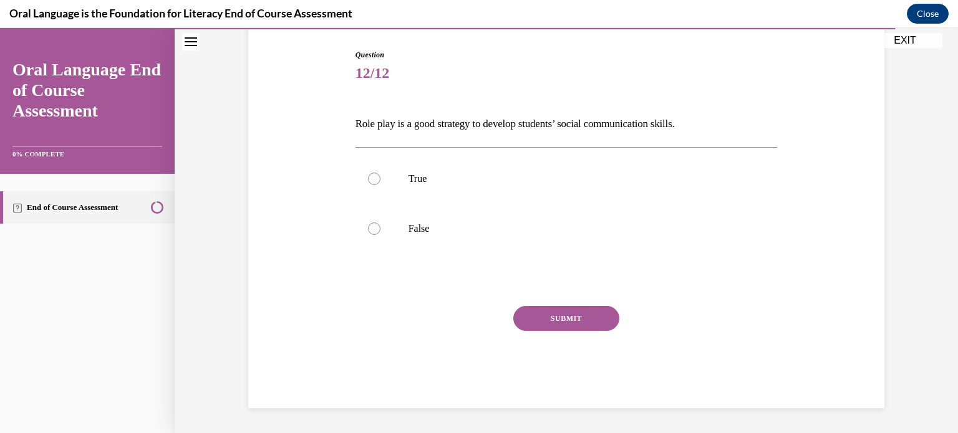
scroll to position [123, 0]
click at [376, 181] on label "True" at bounding box center [566, 180] width 422 height 50
click at [376, 181] on input "True" at bounding box center [374, 179] width 12 height 12
radio input "true"
click at [541, 316] on button "SUBMIT" at bounding box center [566, 319] width 106 height 25
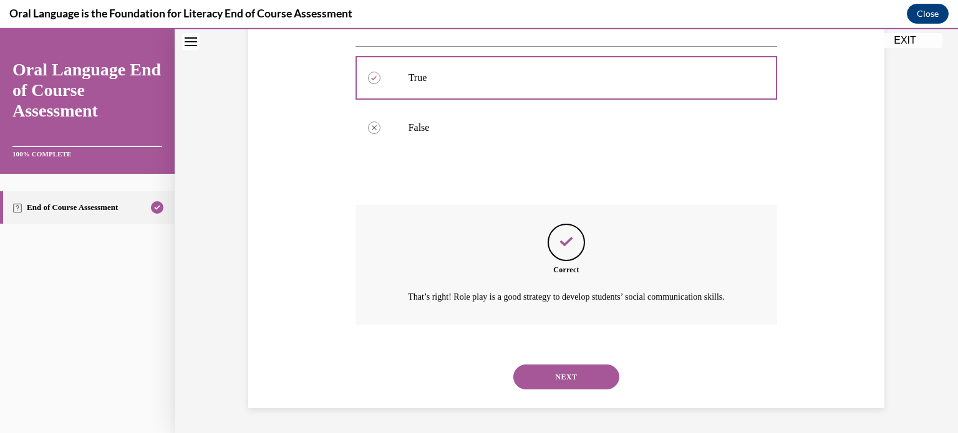
scroll to position [239, 0]
click at [582, 377] on button "NEXT" at bounding box center [566, 377] width 106 height 25
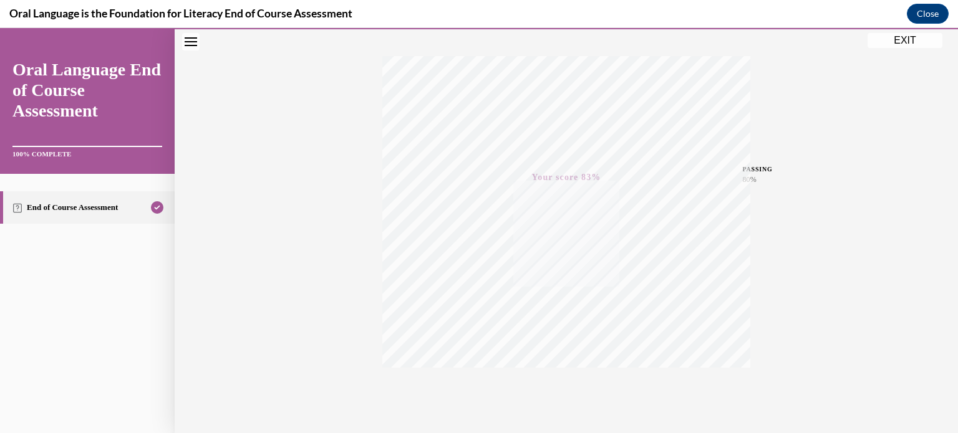
scroll to position [233, 0]
click at [562, 352] on icon "button" at bounding box center [566, 358] width 44 height 14
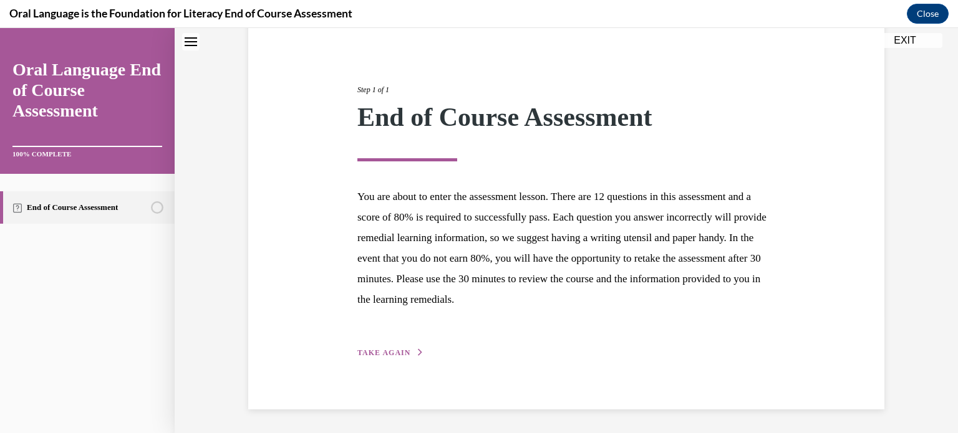
click at [357, 347] on button "TAKE AGAIN" at bounding box center [390, 352] width 67 height 11
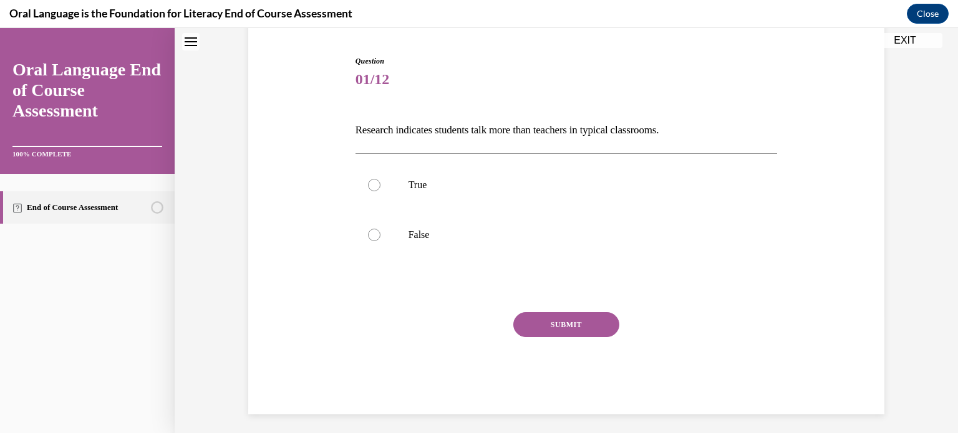
drag, startPoint x: 370, startPoint y: 237, endPoint x: 464, endPoint y: 282, distance: 104.9
click at [372, 237] on div at bounding box center [374, 235] width 12 height 12
click at [372, 237] on input "False" at bounding box center [374, 235] width 12 height 12
radio input "true"
click at [576, 328] on button "SUBMIT" at bounding box center [566, 324] width 106 height 25
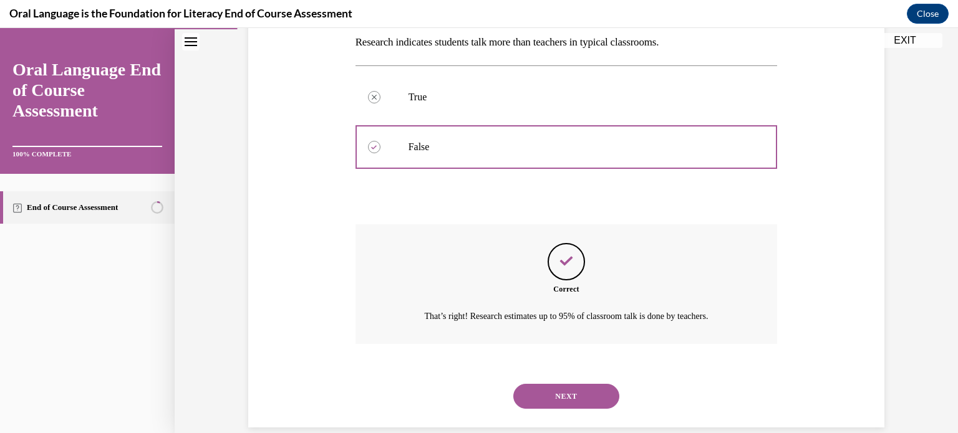
scroll to position [224, 0]
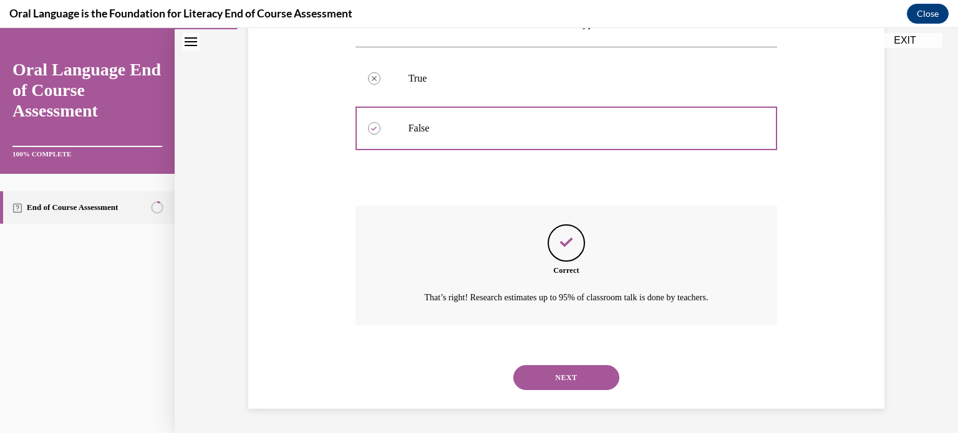
click at [551, 381] on button "NEXT" at bounding box center [566, 377] width 106 height 25
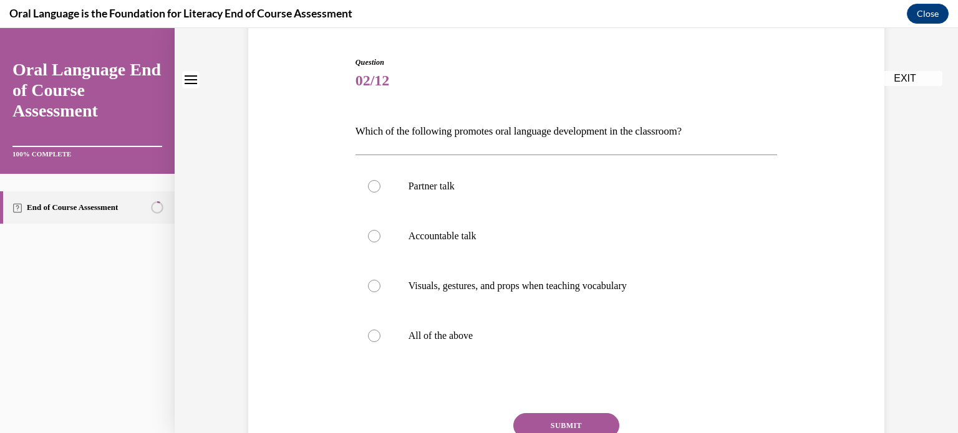
scroll to position [125, 0]
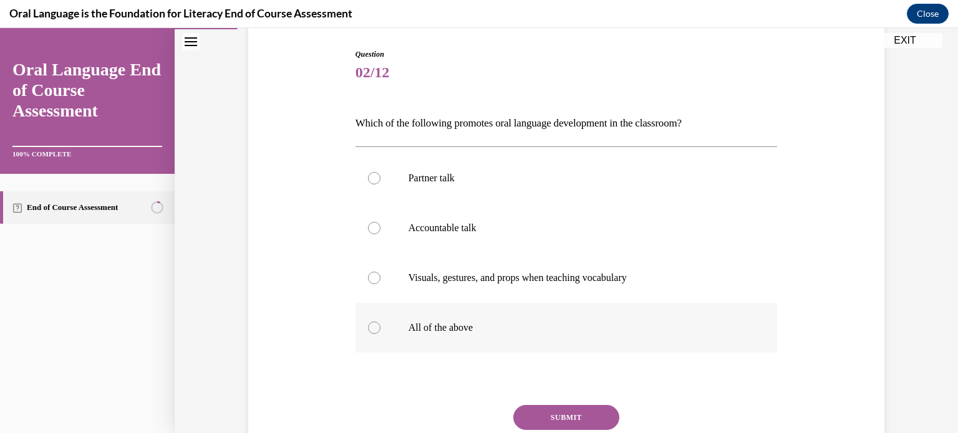
click at [368, 327] on div at bounding box center [374, 328] width 12 height 12
click at [368, 327] on input "All of the above" at bounding box center [374, 328] width 12 height 12
radio input "true"
click at [536, 411] on button "SUBMIT" at bounding box center [566, 417] width 106 height 25
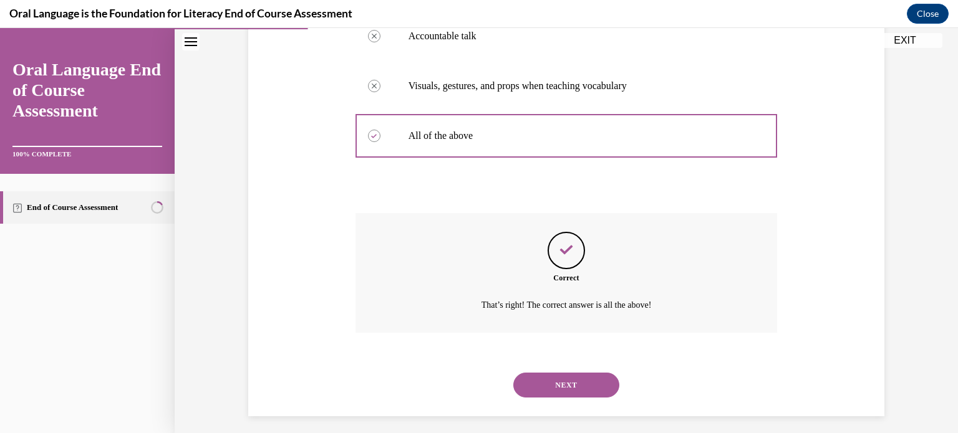
scroll to position [324, 0]
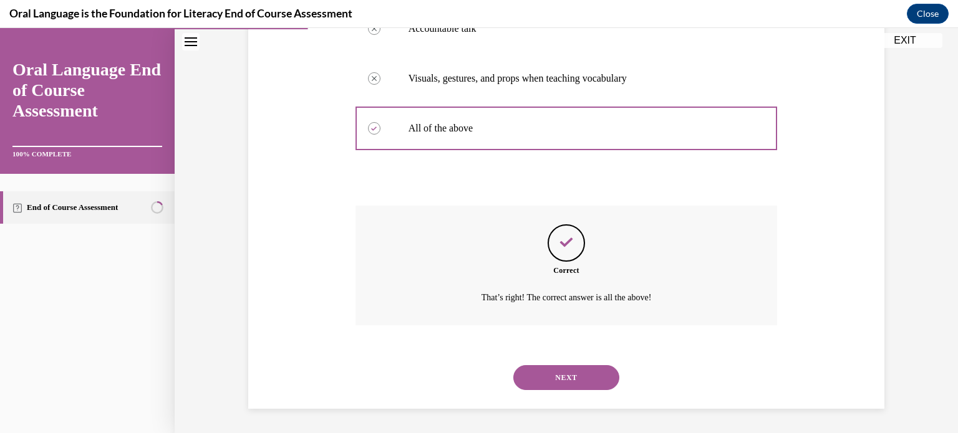
click at [575, 380] on button "NEXT" at bounding box center [566, 377] width 106 height 25
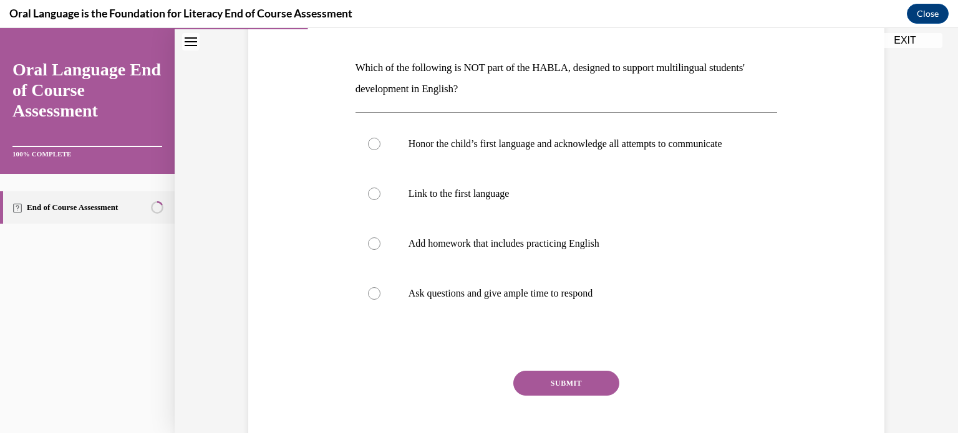
scroll to position [187, 0]
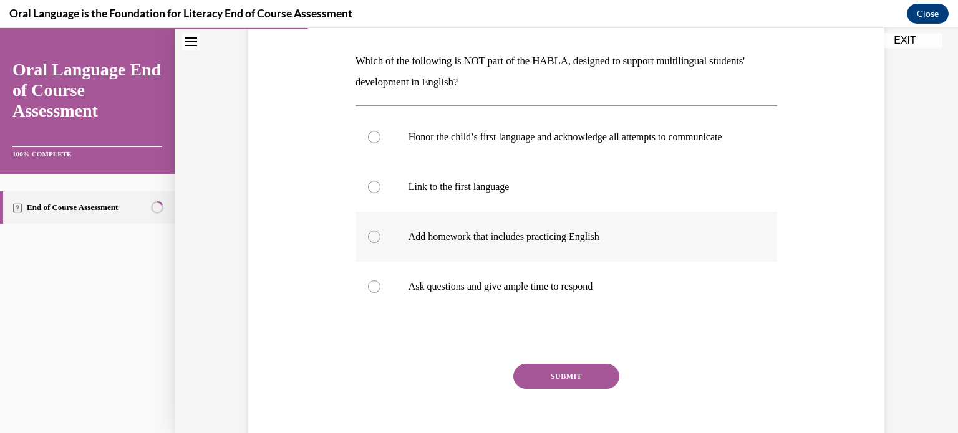
click at [368, 243] on div at bounding box center [374, 237] width 12 height 12
click at [368, 243] on input "Add homework that includes practicing English" at bounding box center [374, 237] width 12 height 12
radio input "true"
click at [575, 388] on button "SUBMIT" at bounding box center [566, 376] width 106 height 25
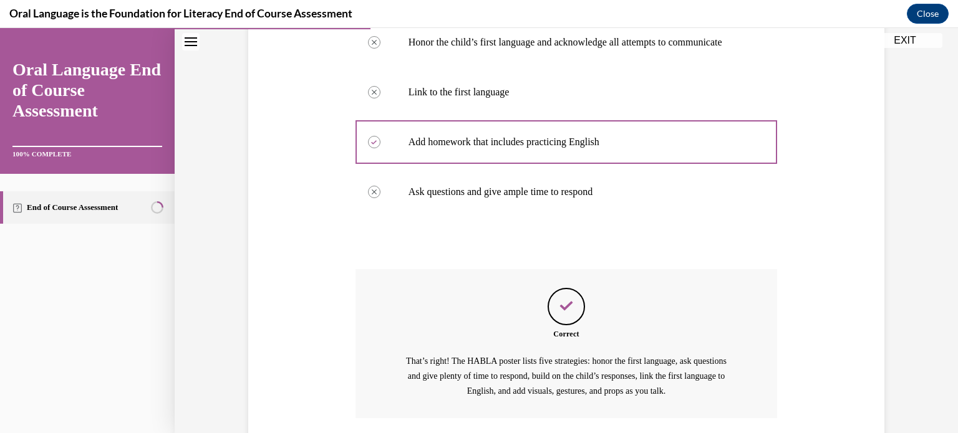
scroll to position [387, 0]
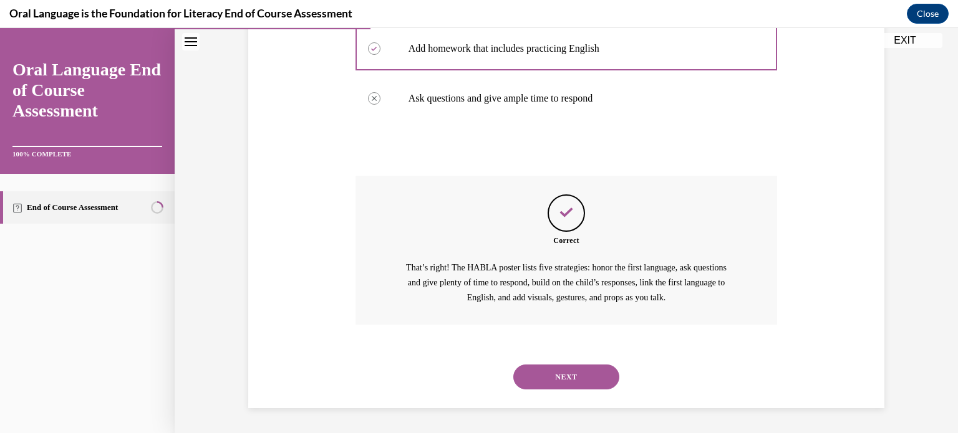
click at [577, 378] on button "NEXT" at bounding box center [566, 377] width 106 height 25
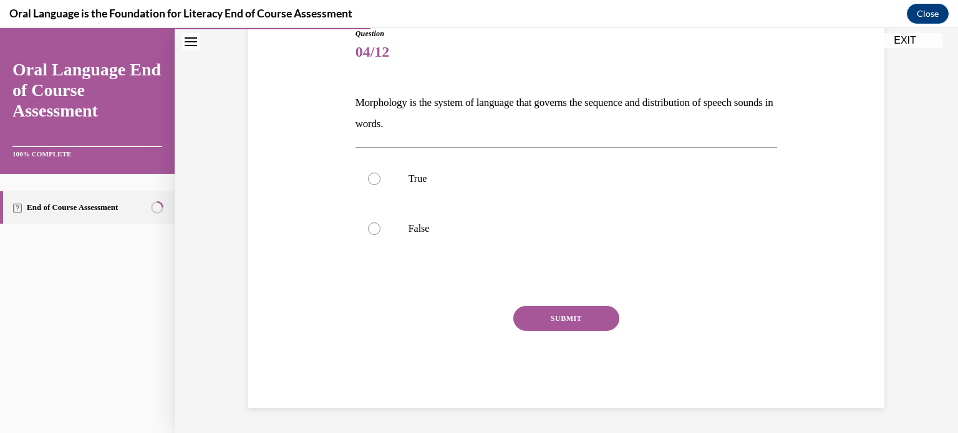
scroll to position [138, 0]
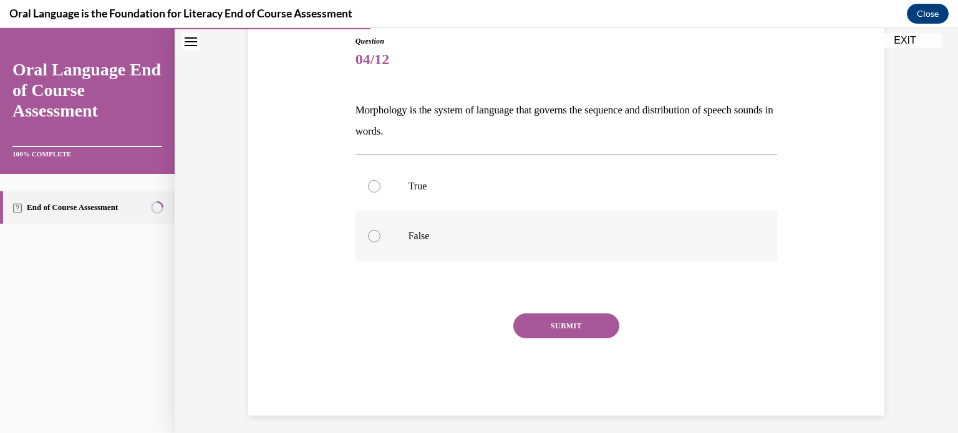
click at [369, 234] on div at bounding box center [374, 236] width 12 height 12
click at [369, 234] on input "False" at bounding box center [374, 236] width 12 height 12
radio input "true"
click at [584, 329] on button "SUBMIT" at bounding box center [566, 326] width 106 height 25
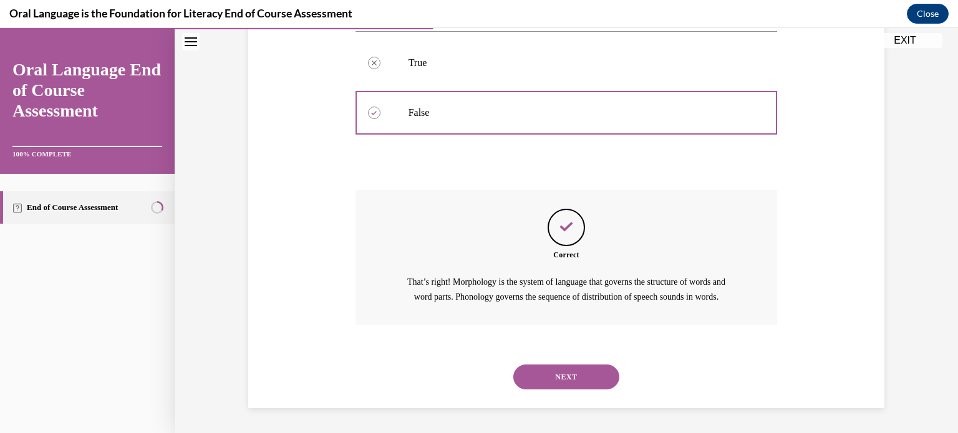
click at [556, 383] on button "NEXT" at bounding box center [566, 377] width 106 height 25
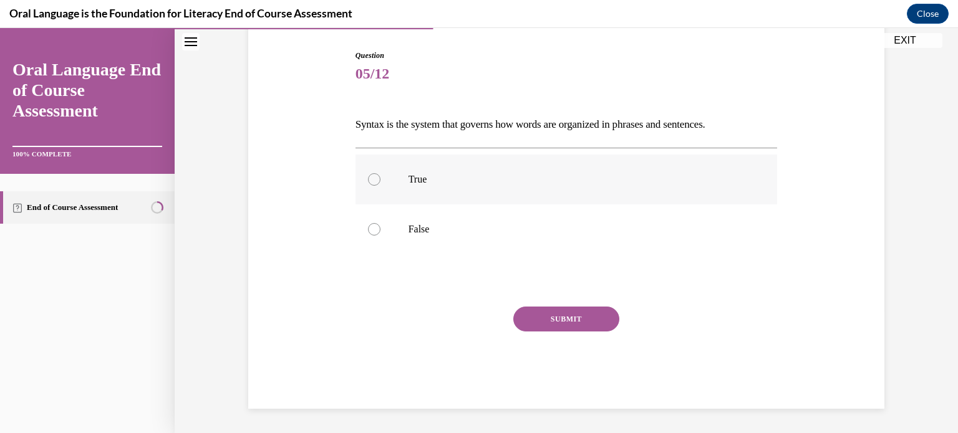
click at [378, 174] on label "True" at bounding box center [566, 180] width 422 height 50
click at [378, 174] on input "True" at bounding box center [374, 179] width 12 height 12
radio input "true"
click at [549, 319] on button "SUBMIT" at bounding box center [566, 319] width 106 height 25
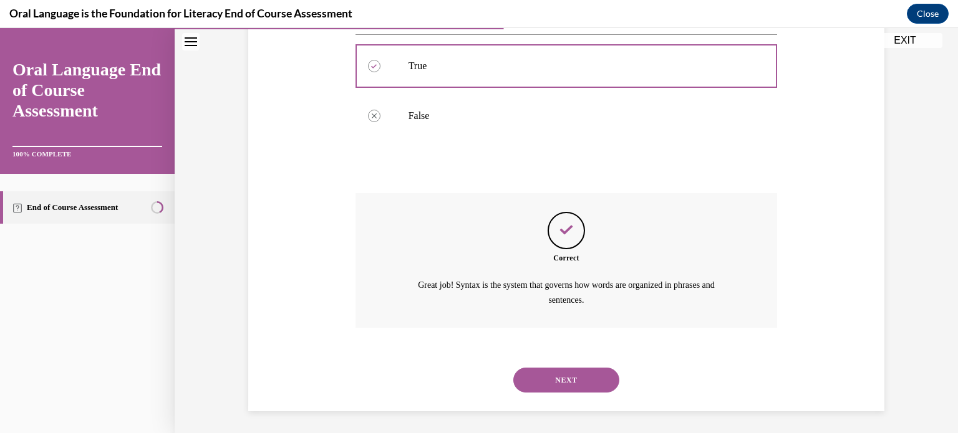
scroll to position [239, 0]
click at [569, 374] on button "NEXT" at bounding box center [566, 377] width 106 height 25
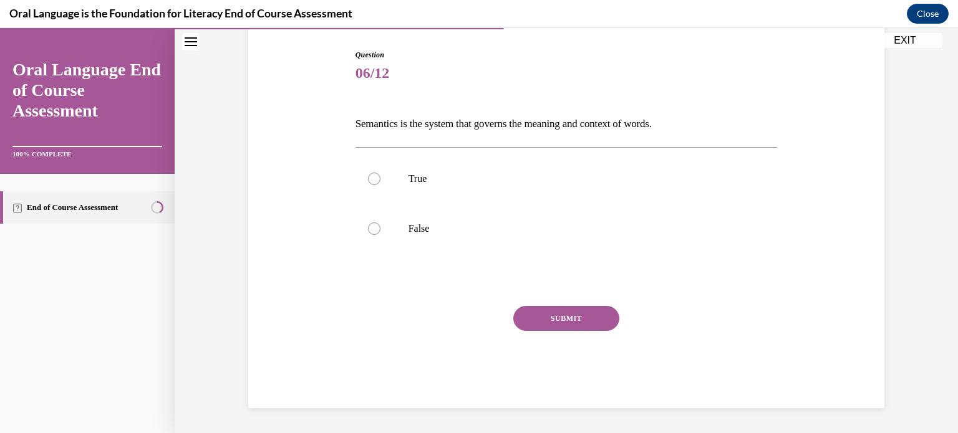
scroll to position [123, 0]
click at [370, 178] on div at bounding box center [374, 179] width 12 height 12
click at [370, 178] on input "True" at bounding box center [374, 179] width 12 height 12
radio input "true"
click at [528, 314] on button "SUBMIT" at bounding box center [566, 319] width 106 height 25
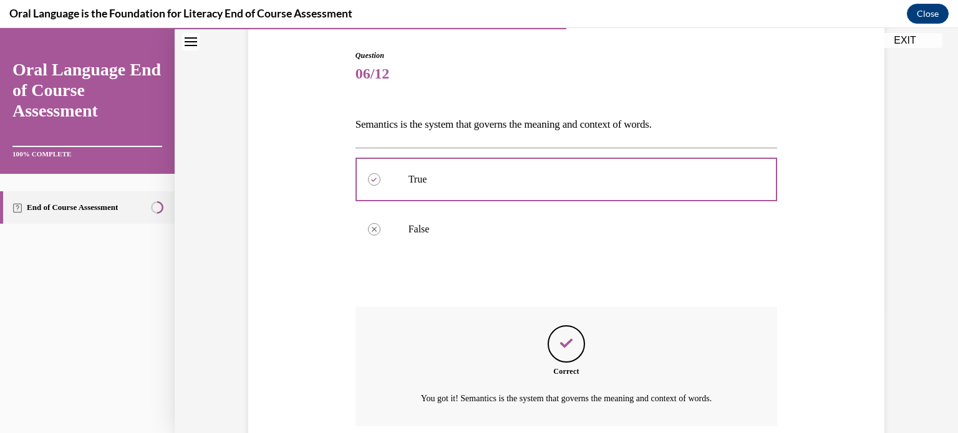
scroll to position [224, 0]
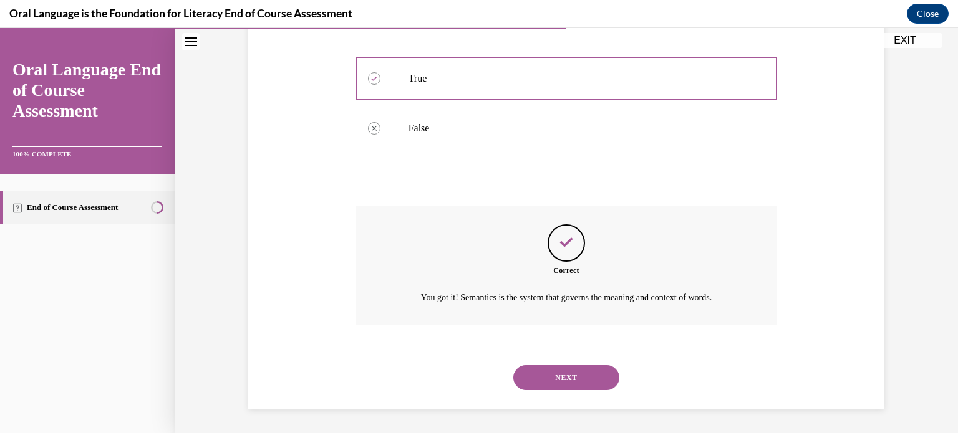
click at [573, 379] on button "NEXT" at bounding box center [566, 377] width 106 height 25
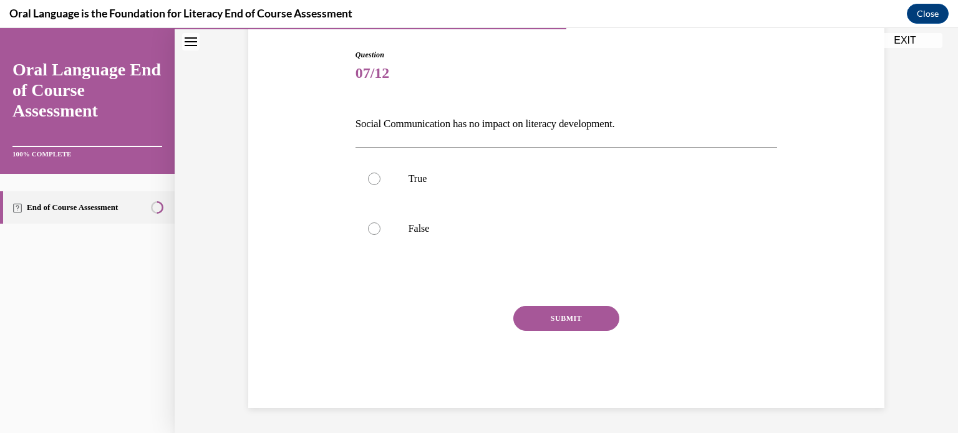
scroll to position [123, 0]
click at [368, 180] on div at bounding box center [374, 179] width 12 height 12
click at [368, 180] on input "True" at bounding box center [374, 179] width 12 height 12
radio input "true"
click at [532, 313] on button "SUBMIT" at bounding box center [566, 319] width 106 height 25
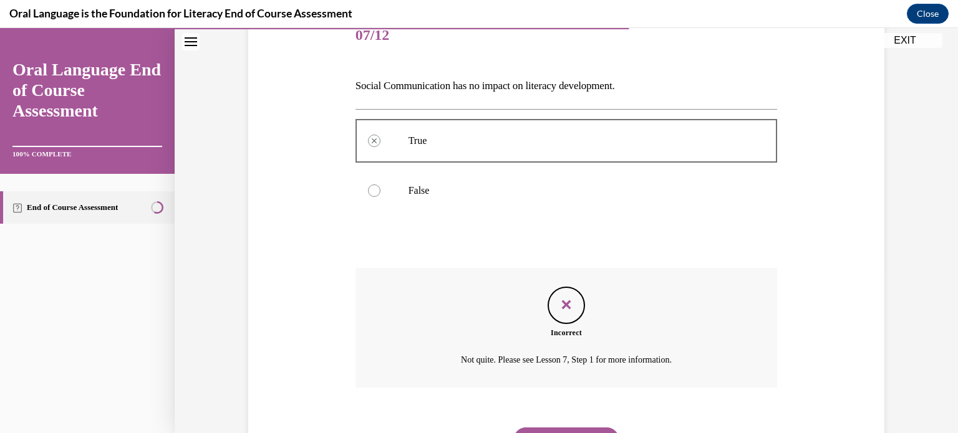
scroll to position [224, 0]
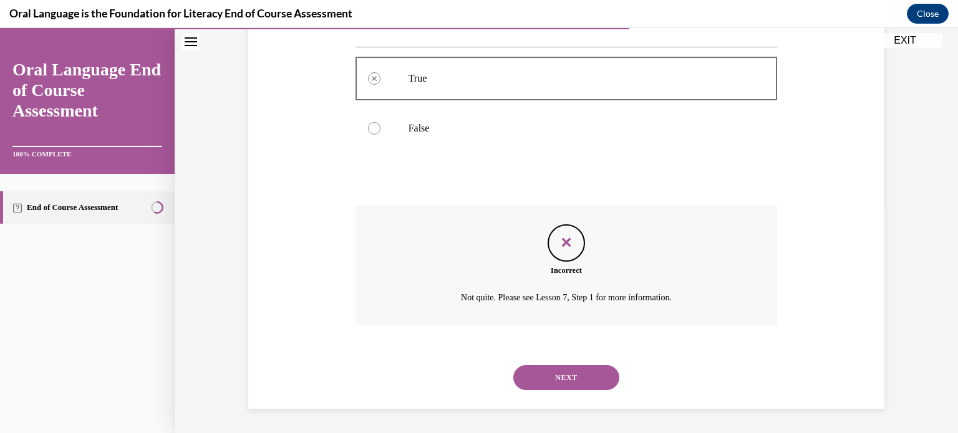
click at [561, 382] on button "NEXT" at bounding box center [566, 377] width 106 height 25
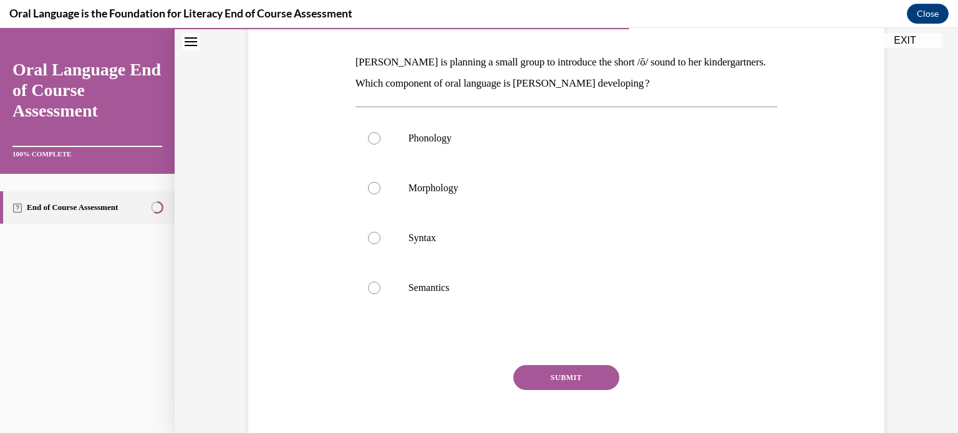
scroll to position [187, 0]
click at [374, 140] on label "Phonology" at bounding box center [566, 137] width 422 height 50
click at [374, 140] on input "Phonology" at bounding box center [374, 137] width 12 height 12
radio input "true"
click at [561, 378] on button "SUBMIT" at bounding box center [566, 376] width 106 height 25
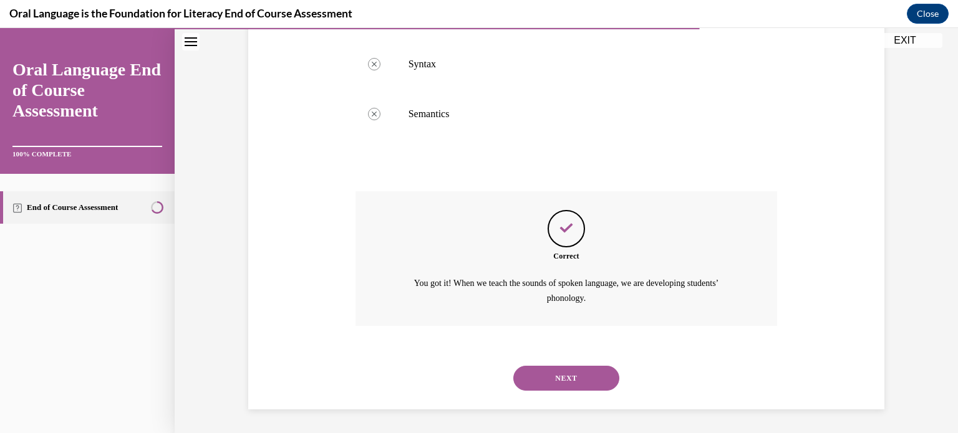
scroll to position [360, 0]
click at [561, 377] on button "NEXT" at bounding box center [566, 377] width 106 height 25
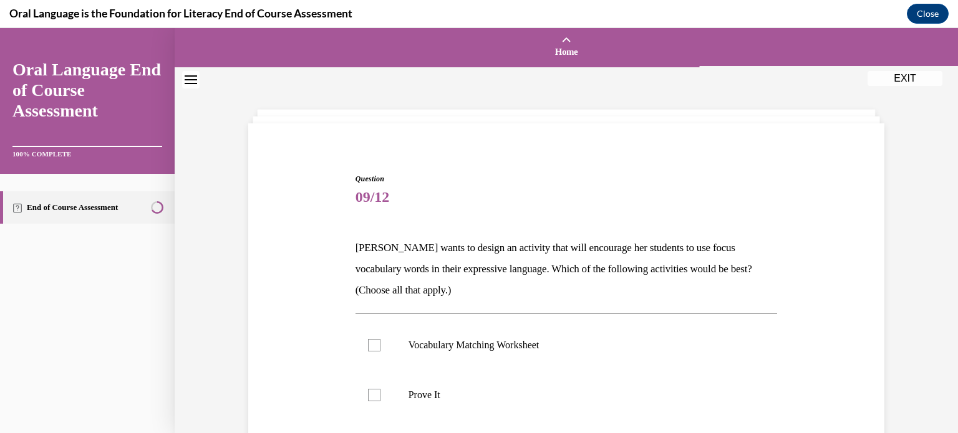
scroll to position [125, 0]
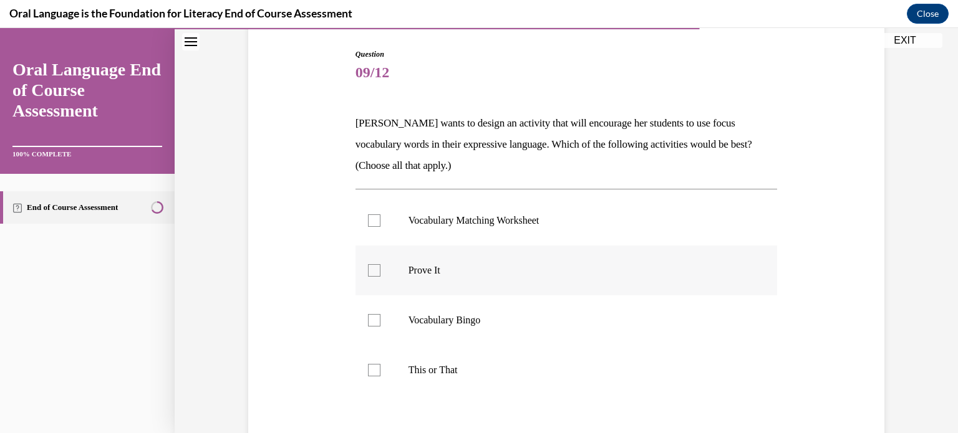
click at [372, 269] on div at bounding box center [374, 270] width 12 height 12
click at [372, 269] on input "Prove It" at bounding box center [374, 270] width 12 height 12
checkbox input "true"
click at [368, 366] on div at bounding box center [374, 370] width 12 height 12
click at [368, 366] on input "This or That" at bounding box center [374, 370] width 12 height 12
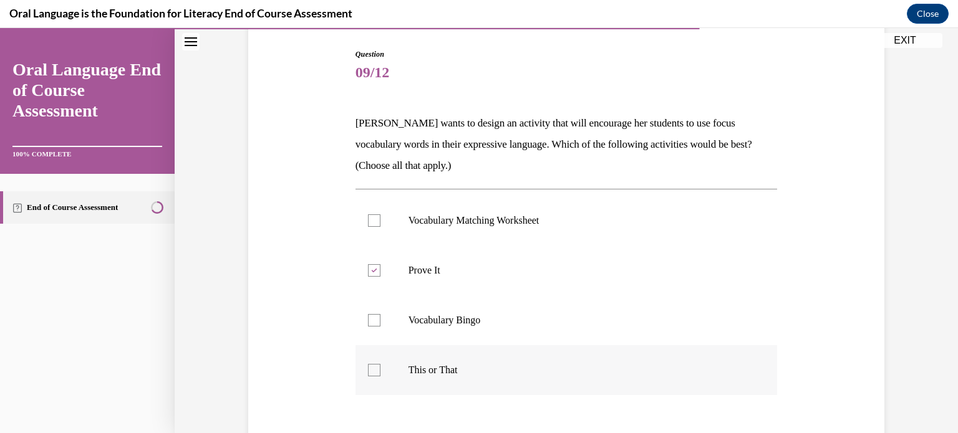
checkbox input "true"
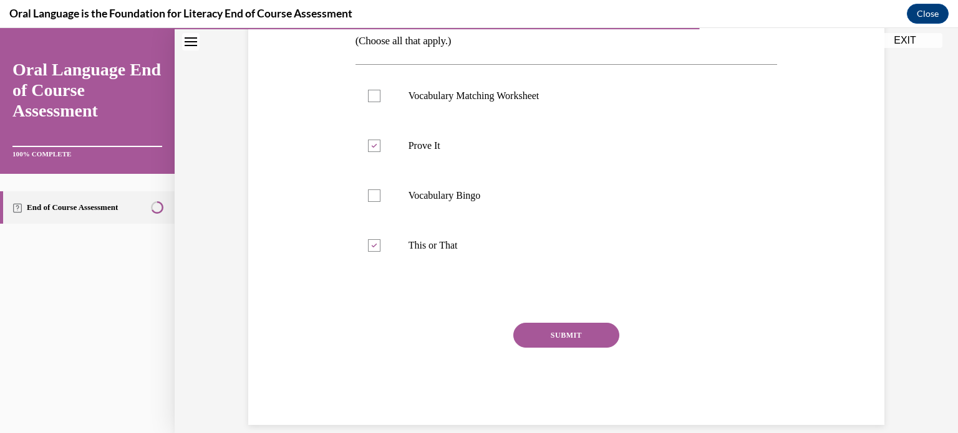
click at [530, 339] on button "SUBMIT" at bounding box center [566, 335] width 106 height 25
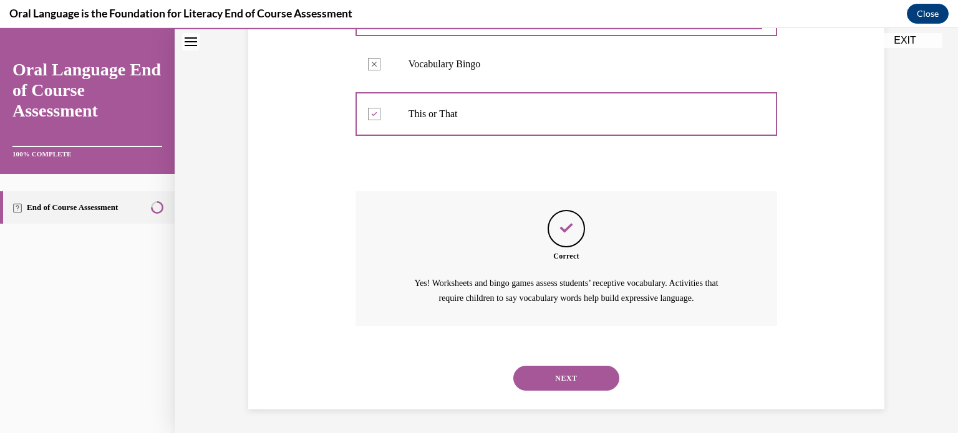
scroll to position [382, 0]
click at [573, 380] on button "NEXT" at bounding box center [566, 377] width 106 height 25
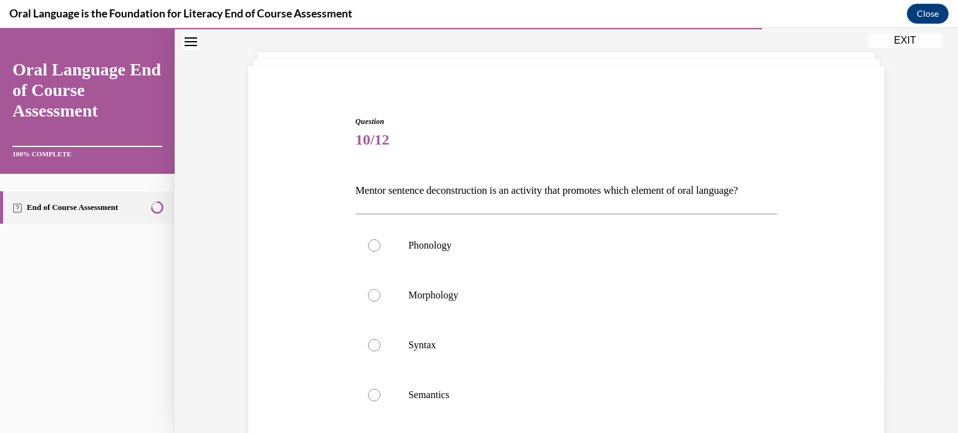
scroll to position [125, 0]
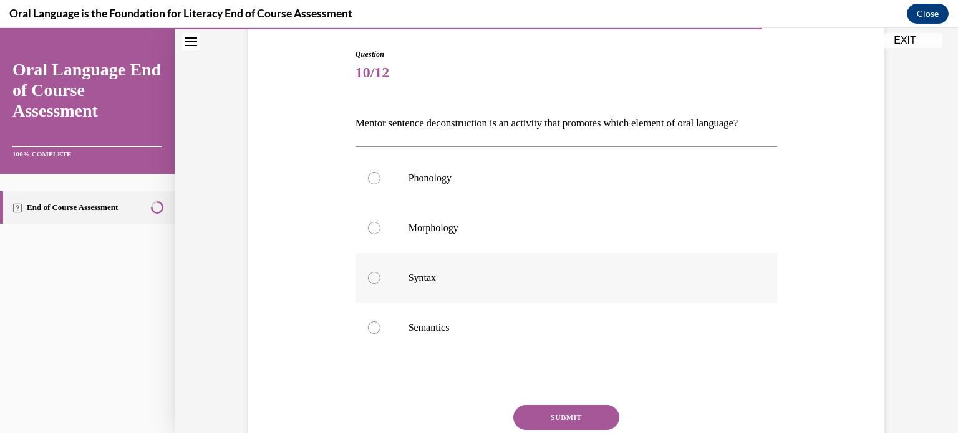
click at [368, 284] on div at bounding box center [374, 278] width 12 height 12
click at [368, 284] on input "Syntax" at bounding box center [374, 278] width 12 height 12
radio input "true"
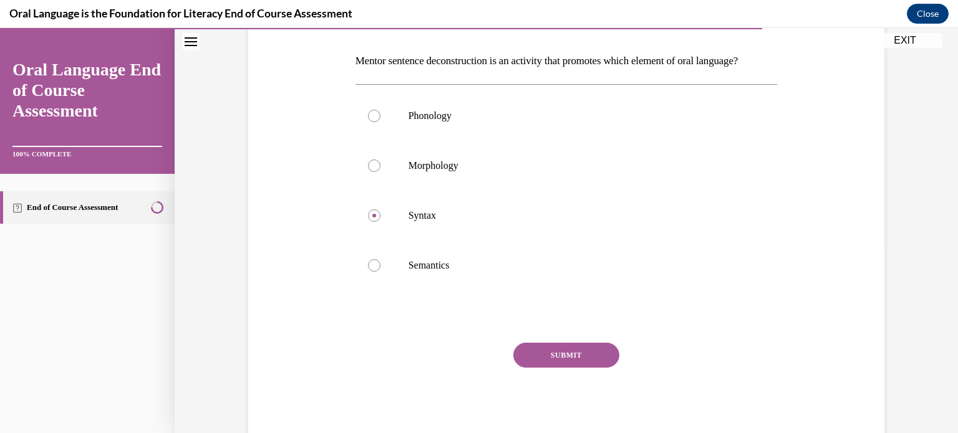
click at [562, 368] on button "SUBMIT" at bounding box center [566, 355] width 106 height 25
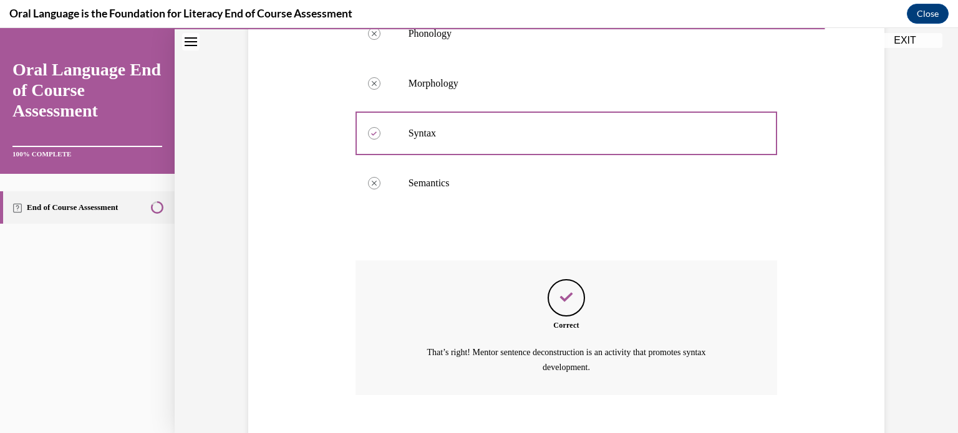
scroll to position [360, 0]
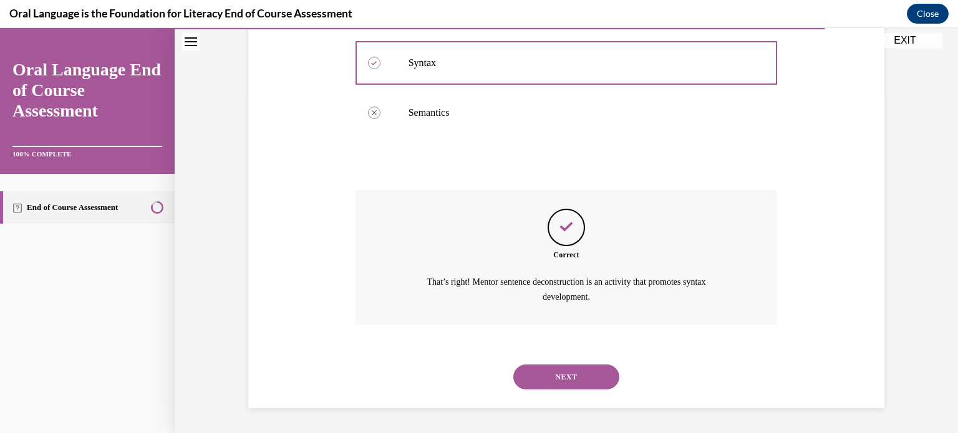
click at [562, 372] on button "NEXT" at bounding box center [566, 377] width 106 height 25
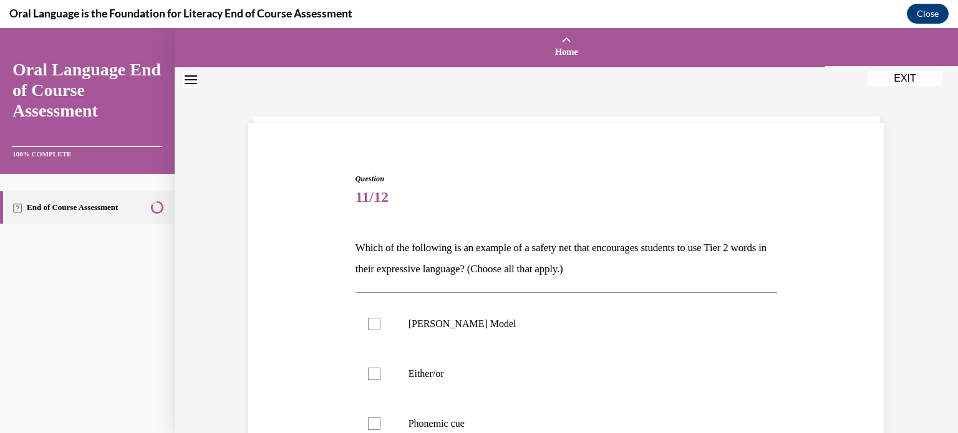
scroll to position [62, 0]
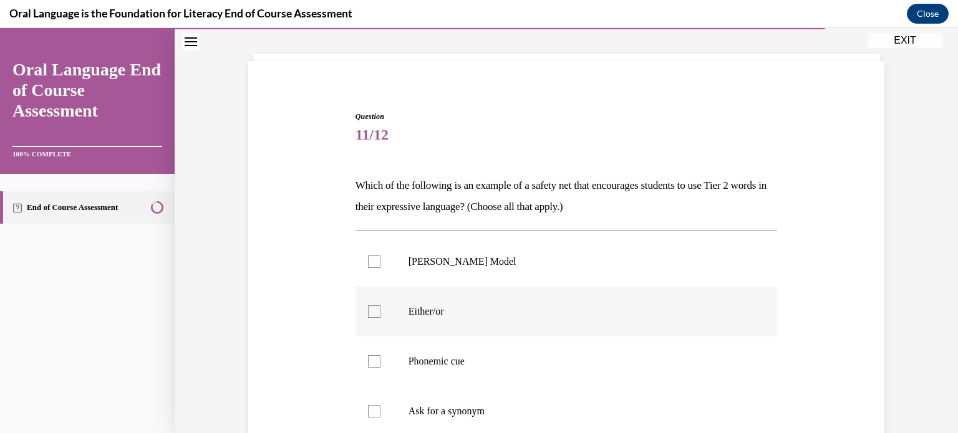
click at [368, 306] on div at bounding box center [374, 312] width 12 height 12
click at [368, 306] on input "Either/or" at bounding box center [374, 312] width 12 height 12
checkbox input "true"
click at [374, 359] on div at bounding box center [374, 361] width 12 height 12
click at [374, 359] on input "Phonemic cue" at bounding box center [374, 361] width 12 height 12
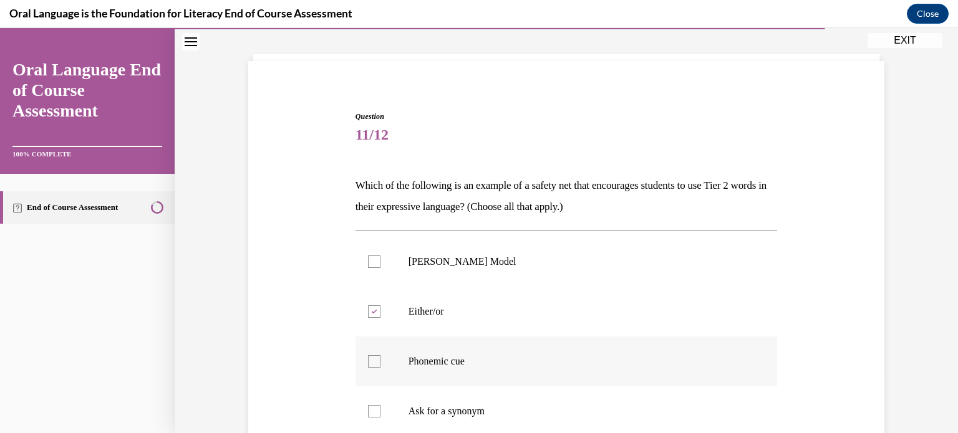
checkbox input "true"
click at [369, 407] on div at bounding box center [374, 411] width 12 height 12
click at [369, 407] on input "Ask for a synonym" at bounding box center [374, 411] width 12 height 12
checkbox input "true"
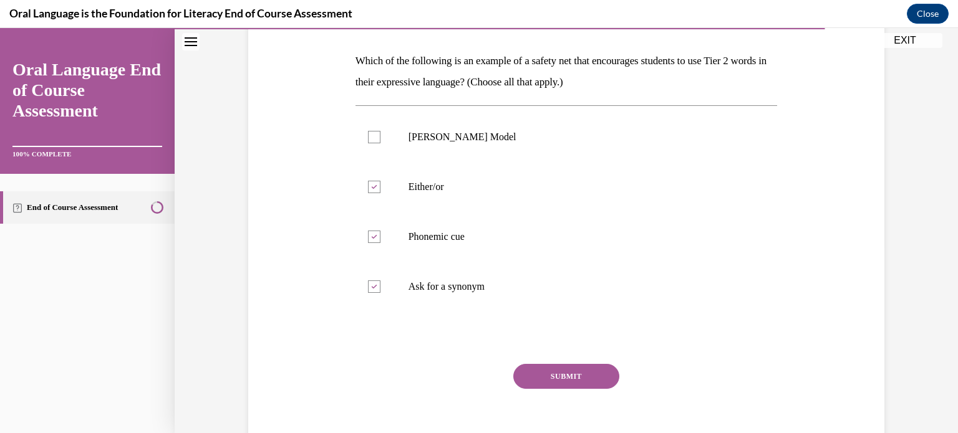
click at [529, 378] on button "SUBMIT" at bounding box center [566, 376] width 106 height 25
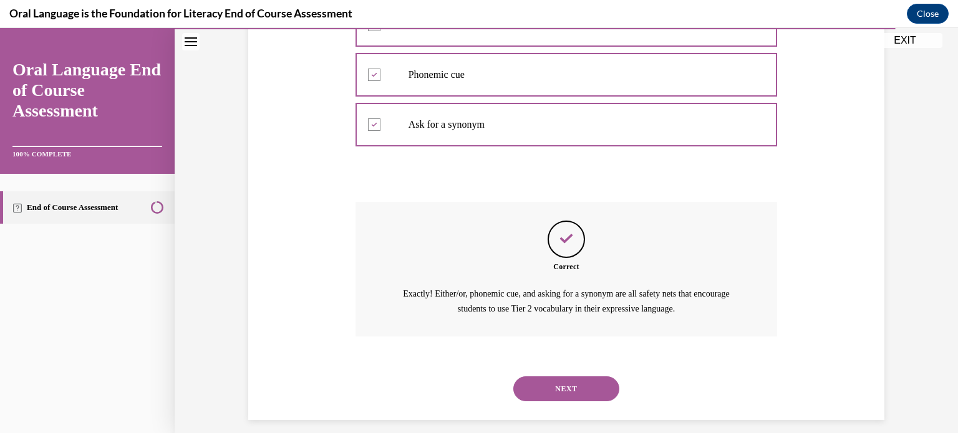
scroll to position [360, 0]
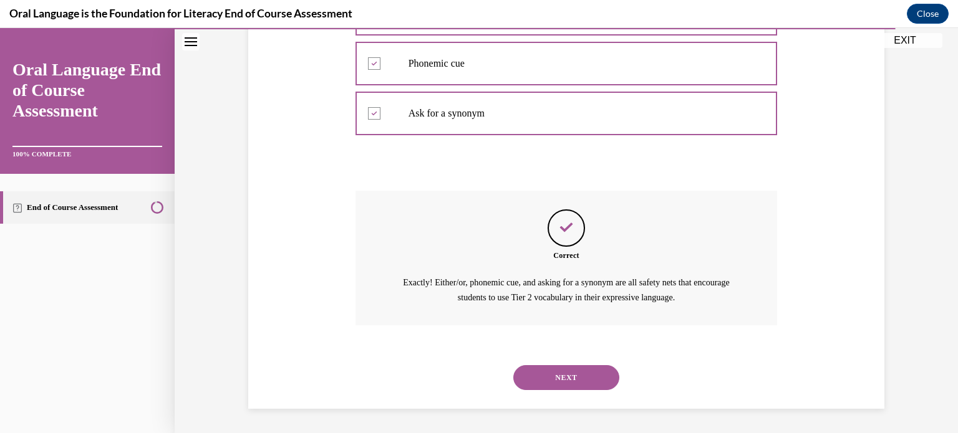
click at [570, 379] on button "NEXT" at bounding box center [566, 377] width 106 height 25
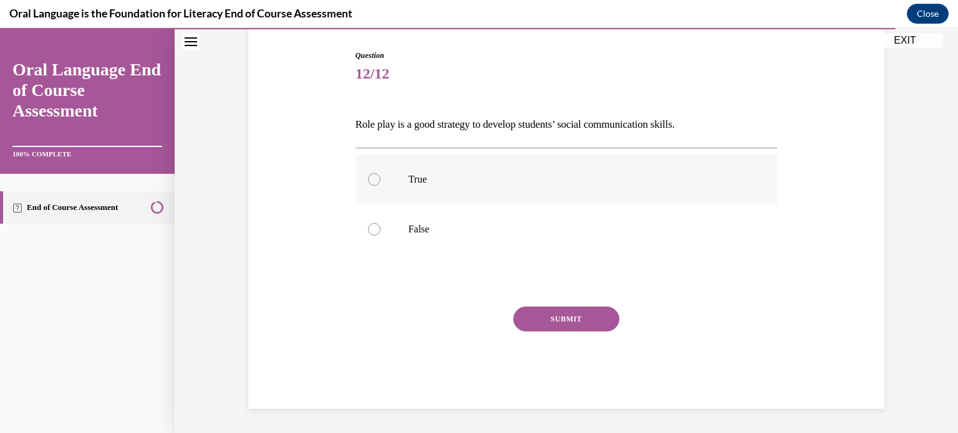
click at [370, 176] on div at bounding box center [374, 179] width 12 height 12
click at [370, 176] on input "True" at bounding box center [374, 179] width 12 height 12
radio input "true"
click at [549, 316] on button "SUBMIT" at bounding box center [566, 319] width 106 height 25
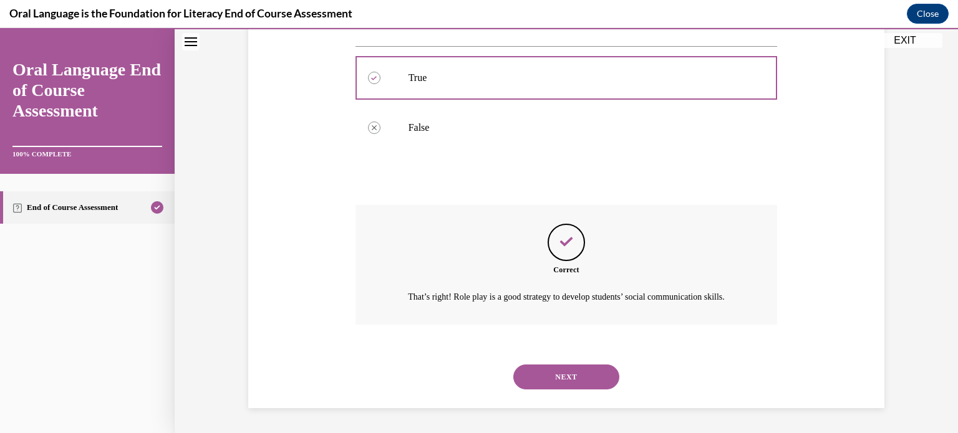
scroll to position [239, 0]
click at [556, 376] on button "NEXT" at bounding box center [566, 377] width 106 height 25
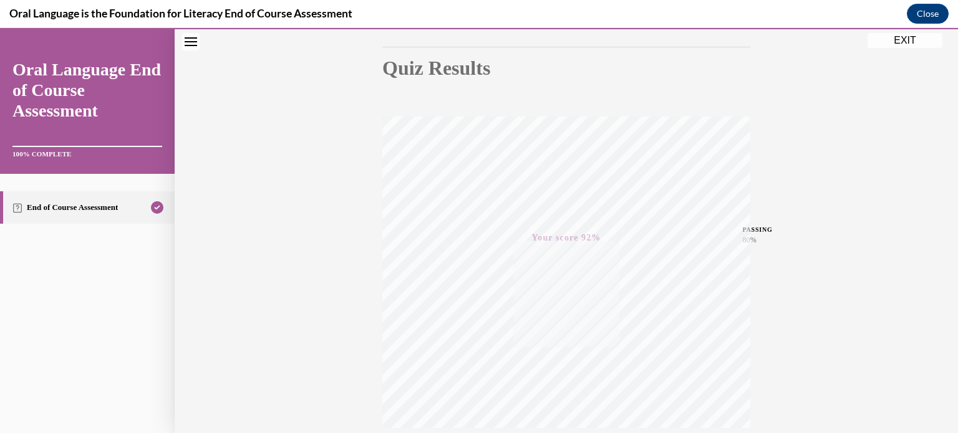
scroll to position [233, 0]
click at [908, 39] on button "EXIT" at bounding box center [904, 40] width 75 height 15
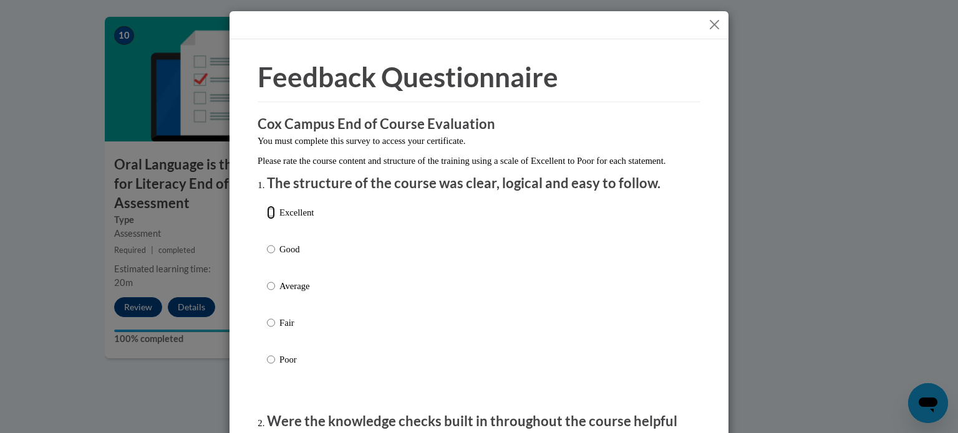
click at [269, 219] on input "Excellent" at bounding box center [271, 213] width 8 height 14
radio input "true"
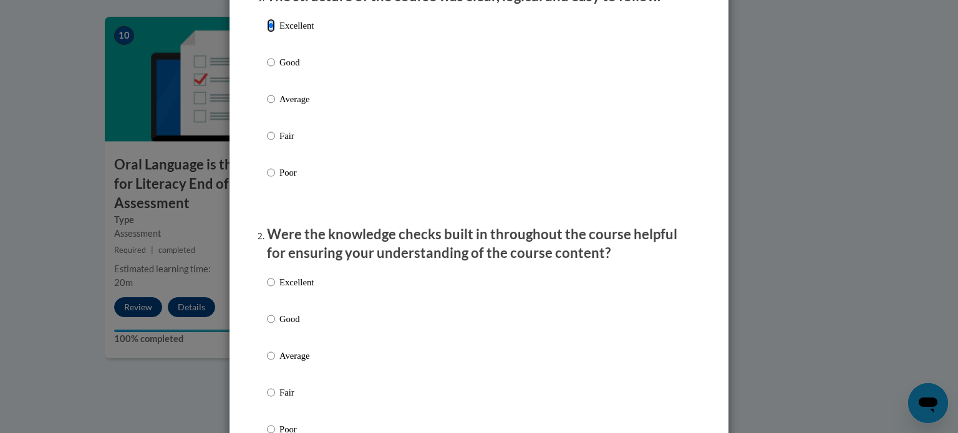
scroll to position [249, 0]
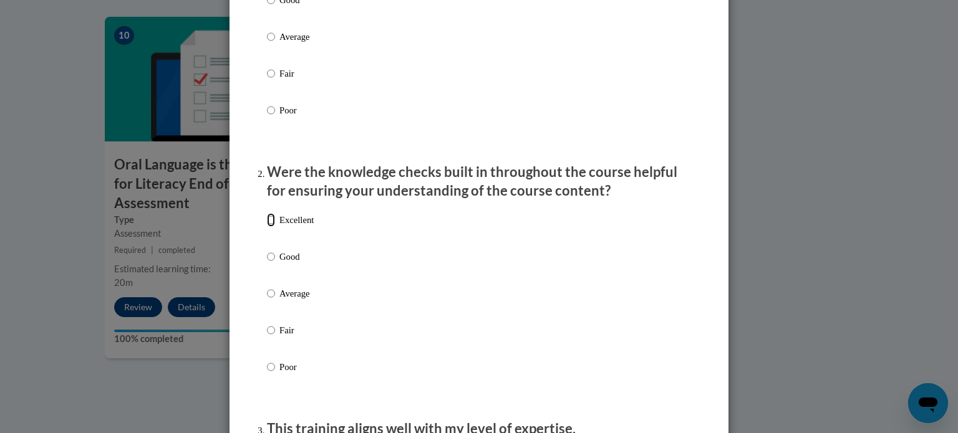
click at [267, 227] on input "Excellent" at bounding box center [271, 220] width 8 height 14
radio input "true"
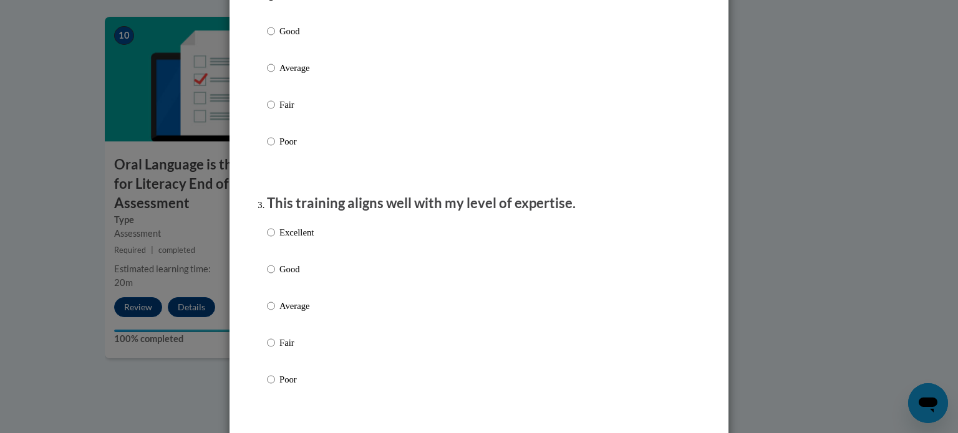
scroll to position [499, 0]
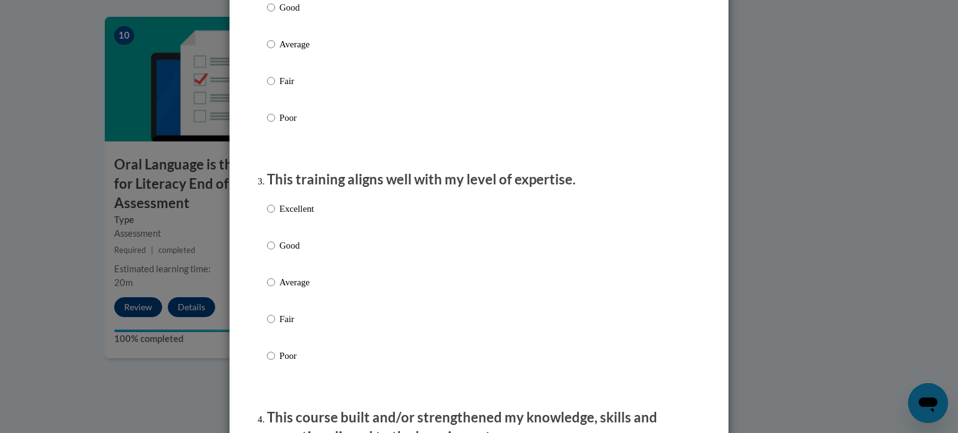
click at [282, 232] on label "Excellent" at bounding box center [290, 219] width 47 height 34
click at [275, 216] on input "Excellent" at bounding box center [271, 209] width 8 height 14
radio input "true"
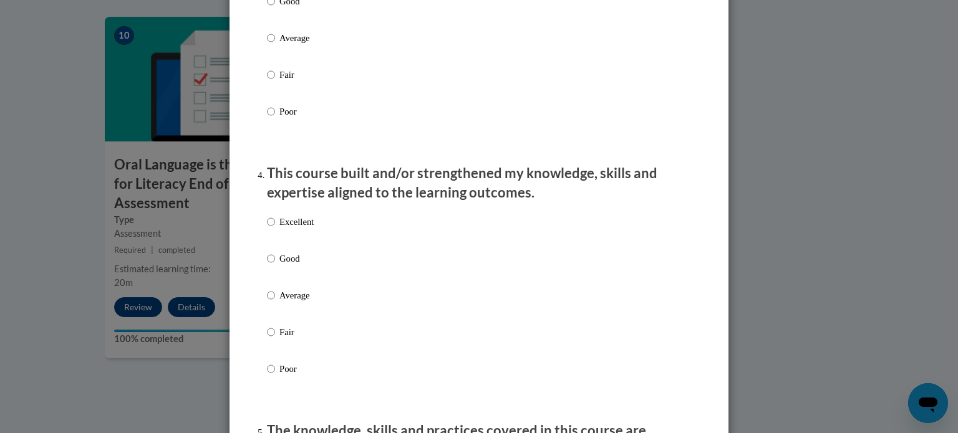
scroll to position [811, 0]
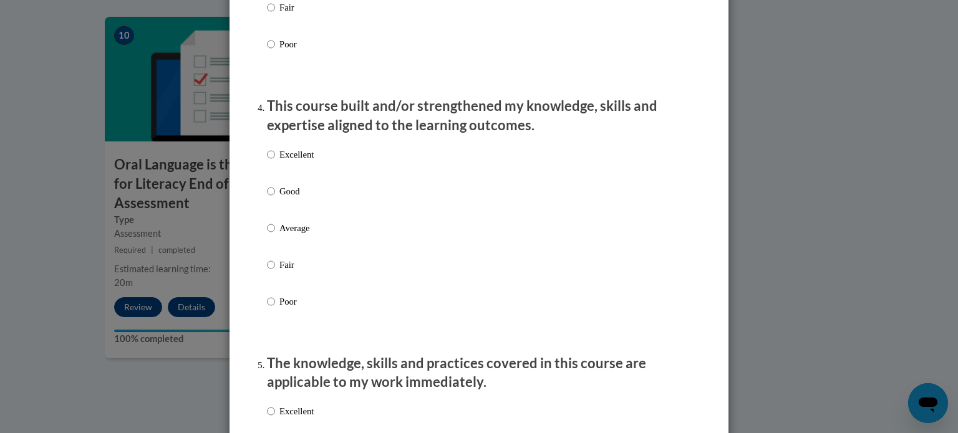
click at [279, 161] on p "Excellent" at bounding box center [296, 155] width 34 height 14
click at [275, 161] on input "Excellent" at bounding box center [271, 155] width 8 height 14
radio input "true"
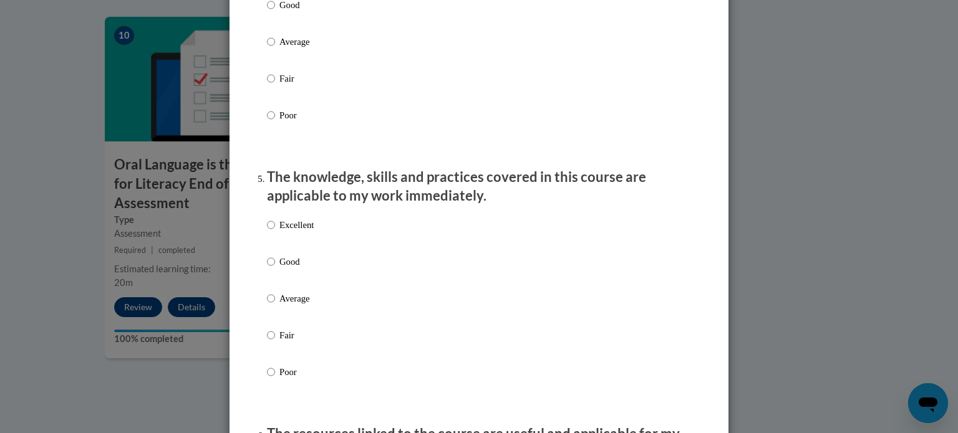
scroll to position [998, 0]
click at [356, 251] on div "Excellent Good Average Fair Poor" at bounding box center [479, 312] width 424 height 203
click at [312, 236] on div "Excellent Good Average Fair Poor" at bounding box center [479, 312] width 424 height 203
click at [267, 231] on input "Excellent" at bounding box center [271, 225] width 8 height 14
radio input "true"
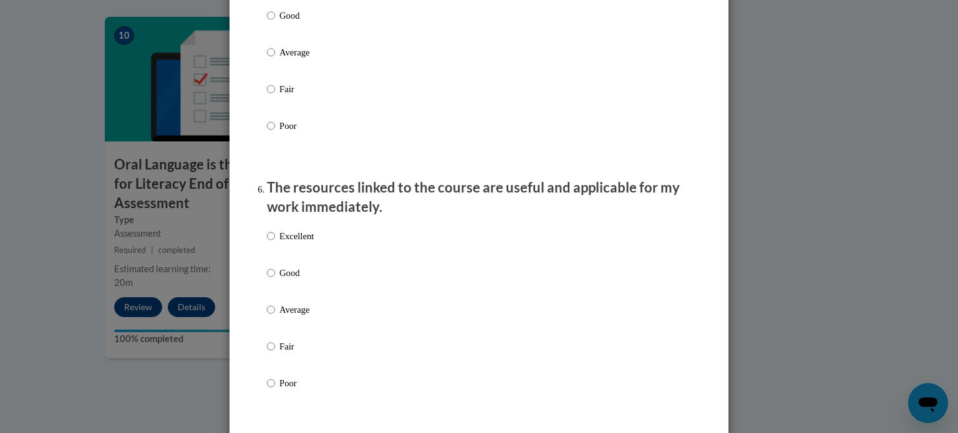
scroll to position [1247, 0]
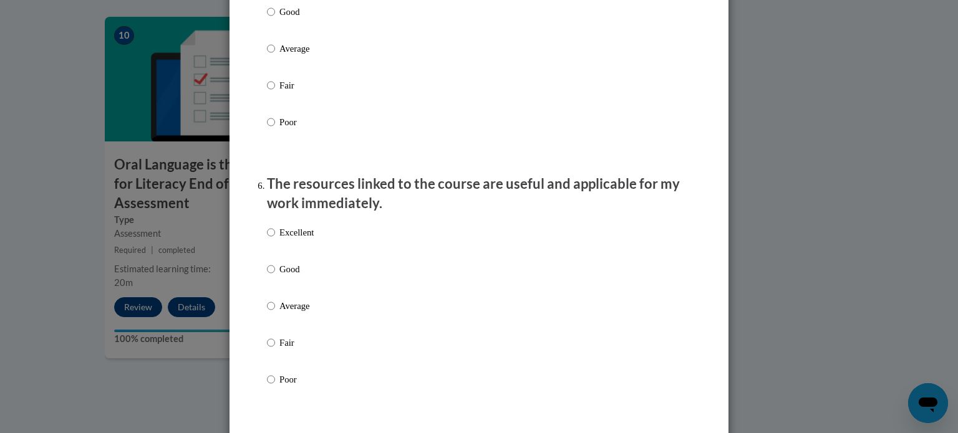
click at [274, 247] on label "Excellent" at bounding box center [290, 243] width 47 height 34
click at [274, 239] on input "Excellent" at bounding box center [271, 233] width 8 height 14
radio input "true"
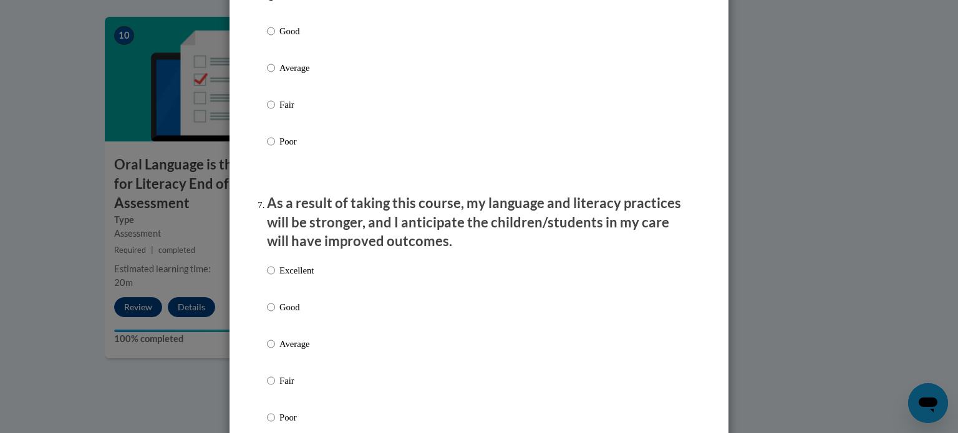
scroll to position [1496, 0]
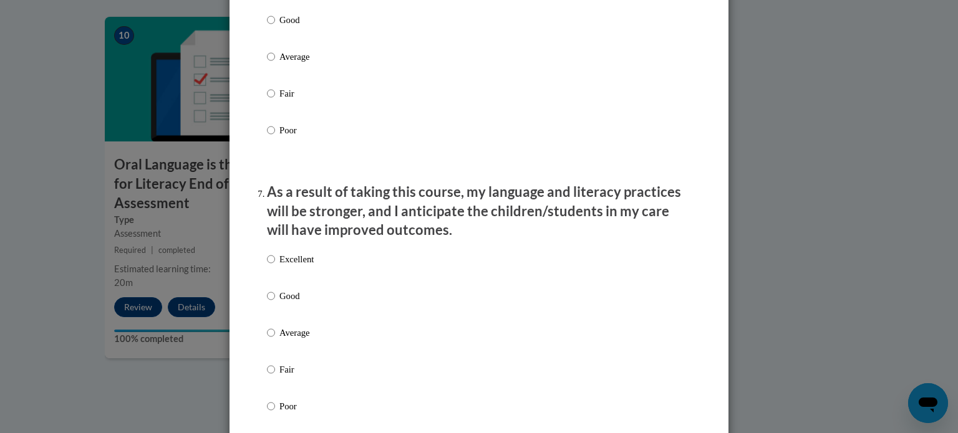
click at [302, 266] on p "Excellent" at bounding box center [296, 260] width 34 height 14
click at [275, 266] on input "Excellent" at bounding box center [271, 260] width 8 height 14
radio input "true"
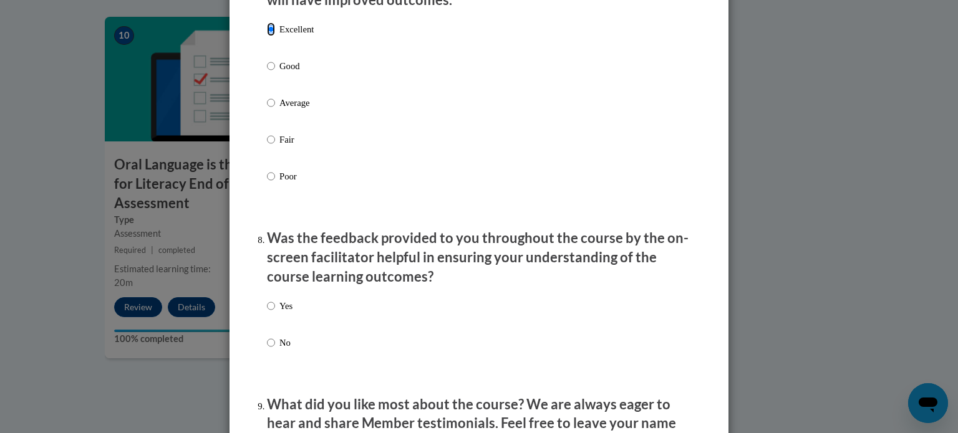
scroll to position [1808, 0]
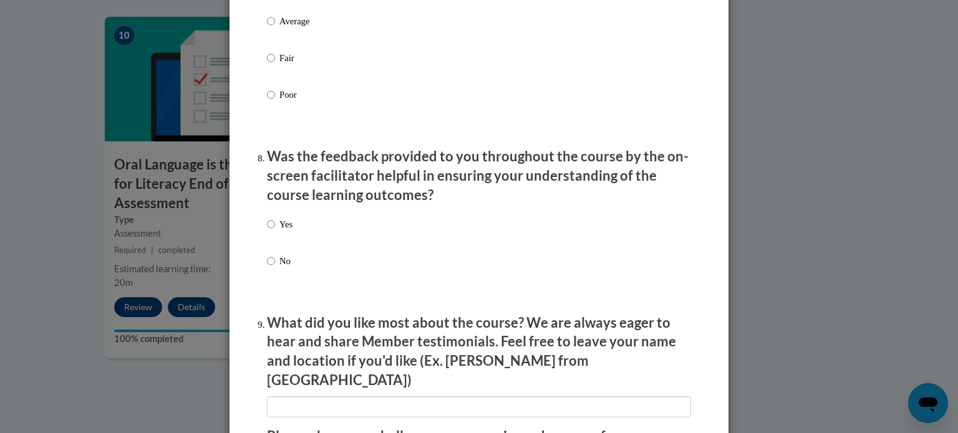
click at [319, 241] on div "Yes No" at bounding box center [479, 257] width 424 height 93
click at [281, 231] on p "Yes" at bounding box center [285, 225] width 13 height 14
click at [275, 231] on input "Yes" at bounding box center [271, 225] width 8 height 14
radio input "true"
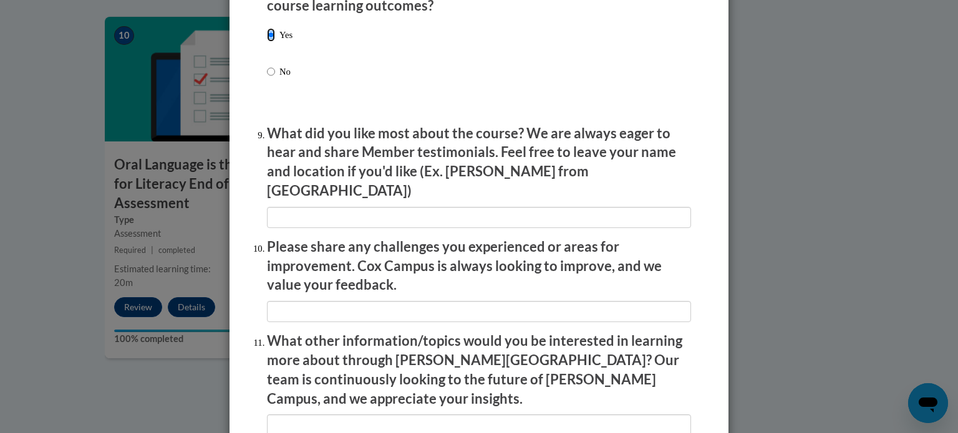
scroll to position [2057, 0]
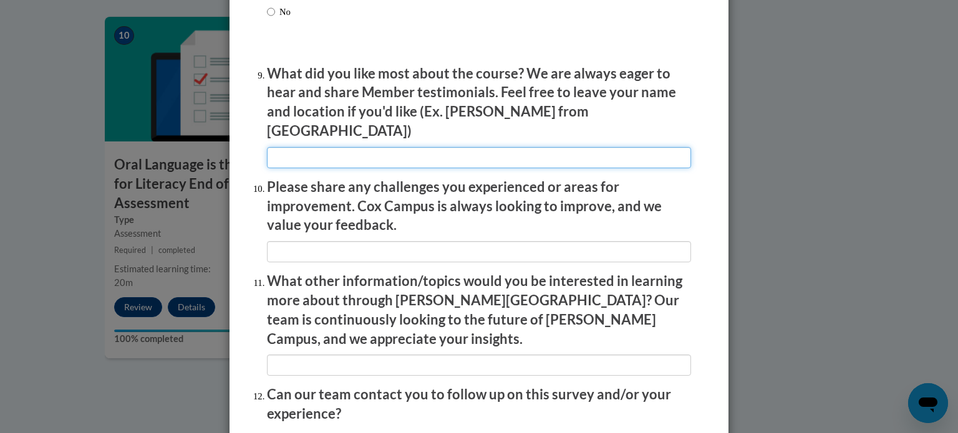
click at [374, 150] on input "textbox" at bounding box center [479, 157] width 424 height 21
type input "NA"
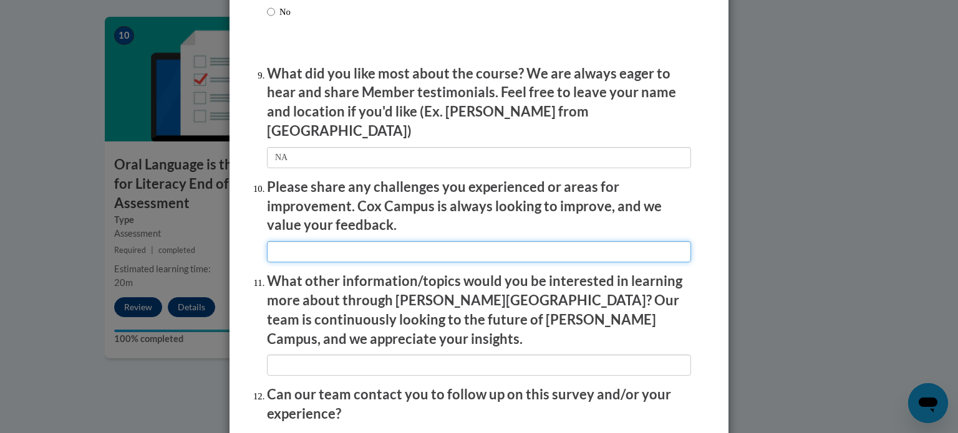
click at [335, 247] on input "textbox" at bounding box center [479, 251] width 424 height 21
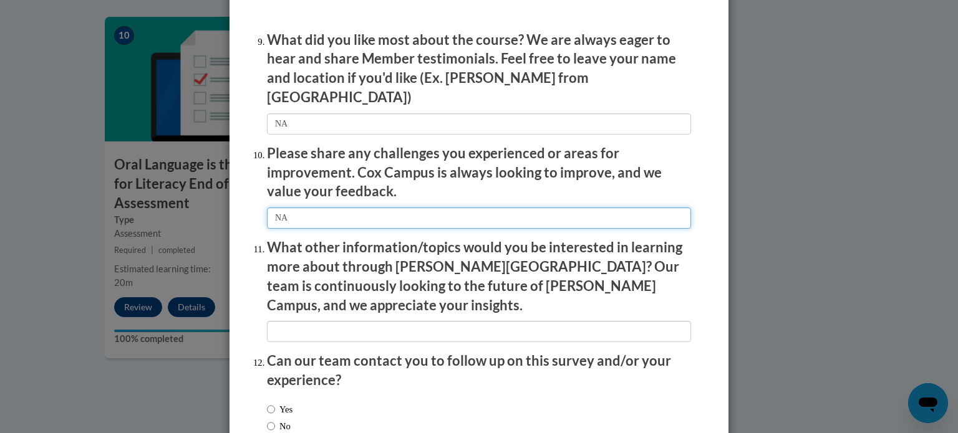
scroll to position [2163, 0]
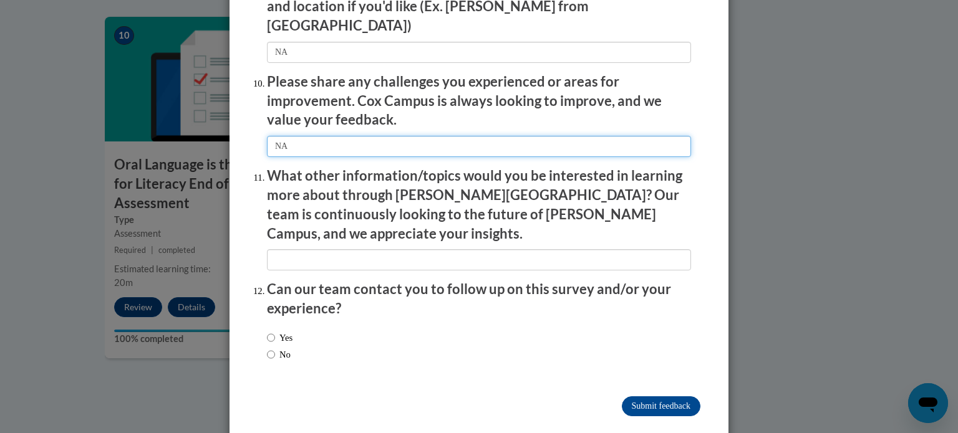
type input "NA"
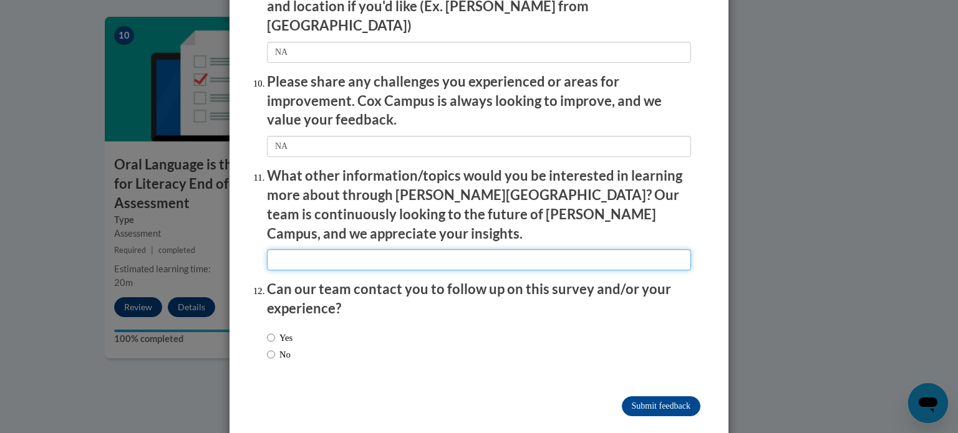
click at [311, 249] on input "textbox" at bounding box center [479, 259] width 424 height 21
type input "NA"
drag, startPoint x: 264, startPoint y: 327, endPoint x: 332, endPoint y: 361, distance: 76.1
click at [267, 348] on input "No" at bounding box center [271, 355] width 8 height 14
radio input "true"
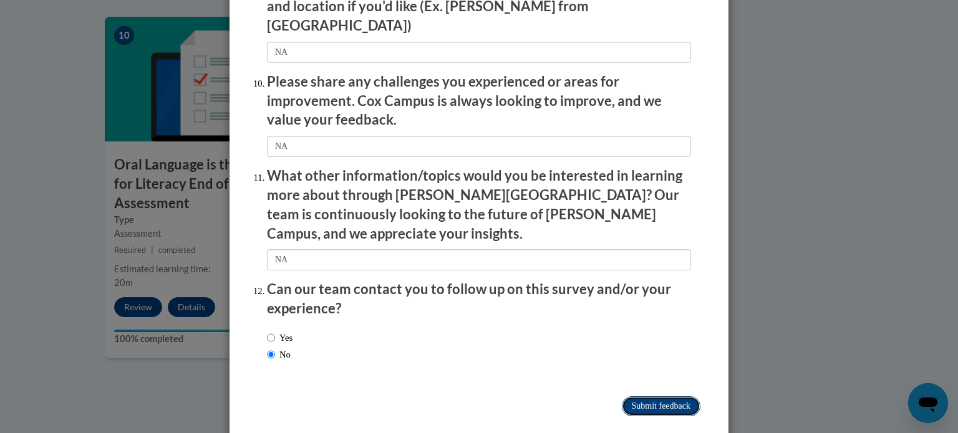
click at [639, 397] on input "Submit feedback" at bounding box center [661, 407] width 79 height 20
